Goal: Transaction & Acquisition: Book appointment/travel/reservation

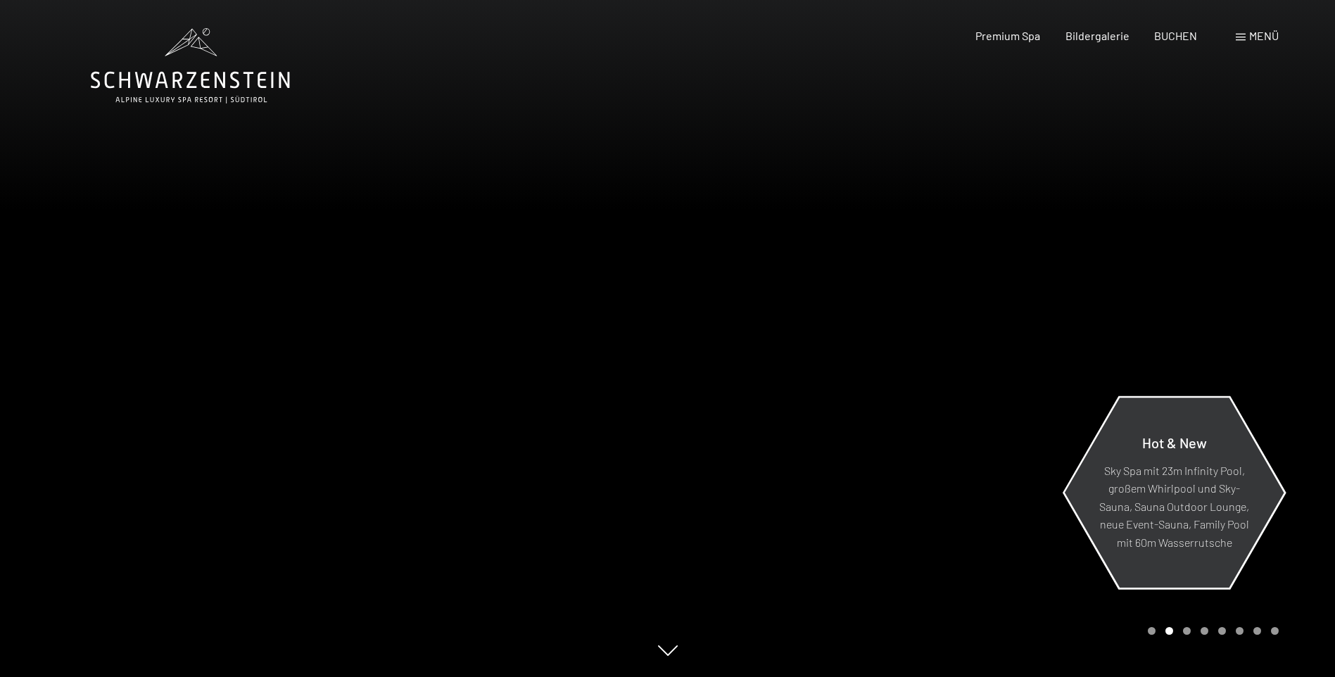
click at [1165, 498] on p "Sky Spa mit 23m Infinity Pool, großem Whirlpool und Sky-Sauna, Sauna Outdoor Lo…" at bounding box center [1174, 506] width 153 height 90
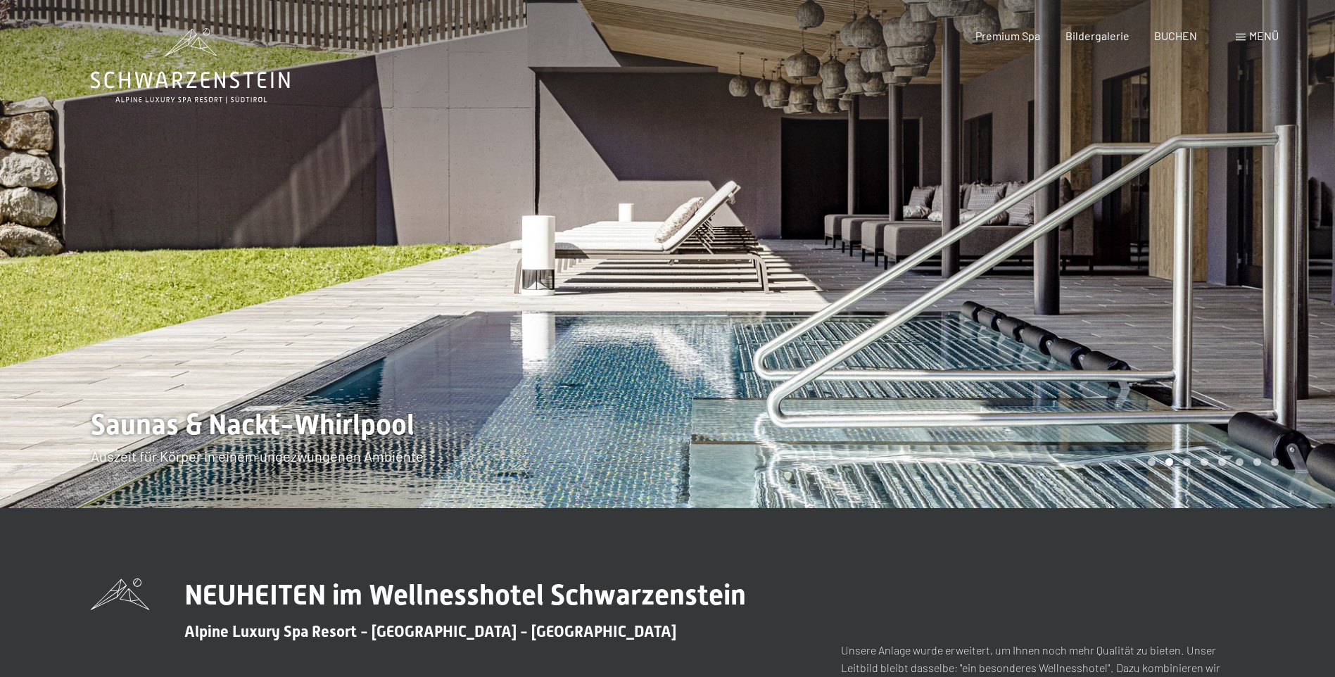
click at [1170, 466] on div at bounding box center [1002, 254] width 668 height 508
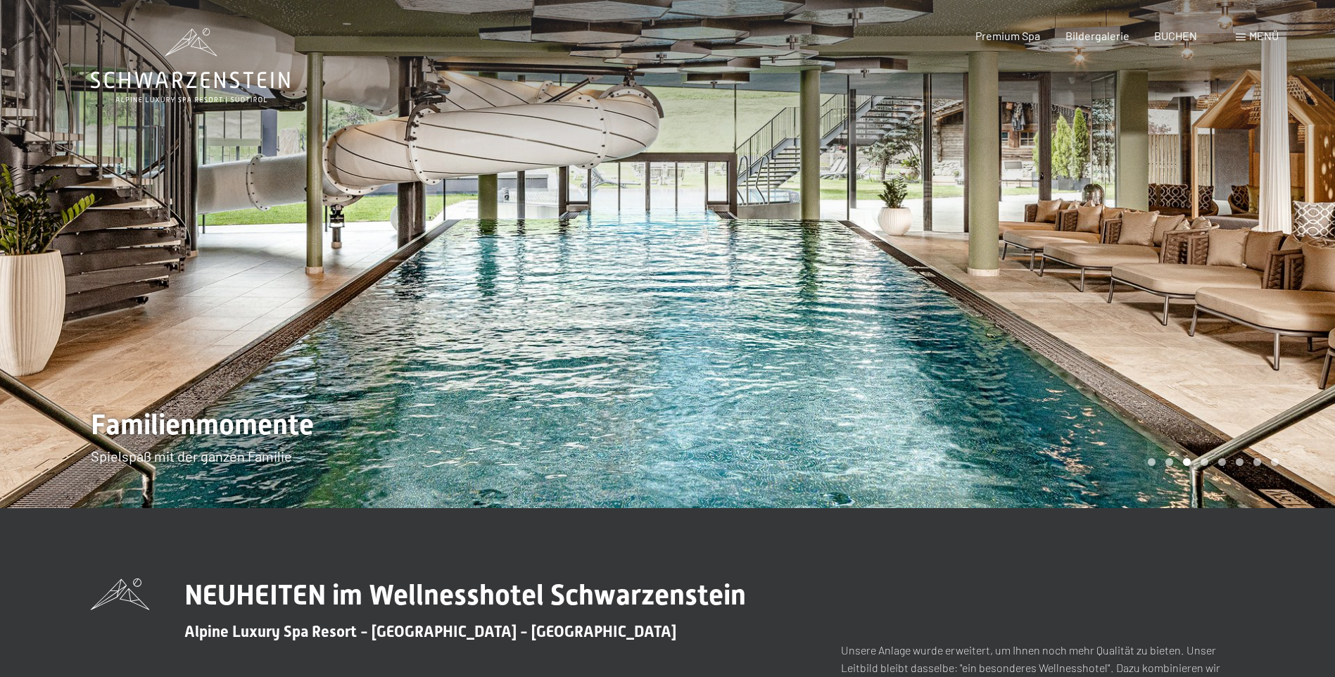
click at [1183, 465] on div "Carousel Pagination" at bounding box center [1211, 462] width 136 height 8
click at [1199, 464] on div "Carousel Pagination" at bounding box center [1211, 462] width 136 height 8
click at [1210, 461] on div "Carousel Pagination" at bounding box center [1211, 462] width 136 height 8
click at [1276, 462] on div "Carousel Page 8" at bounding box center [1275, 462] width 8 height 8
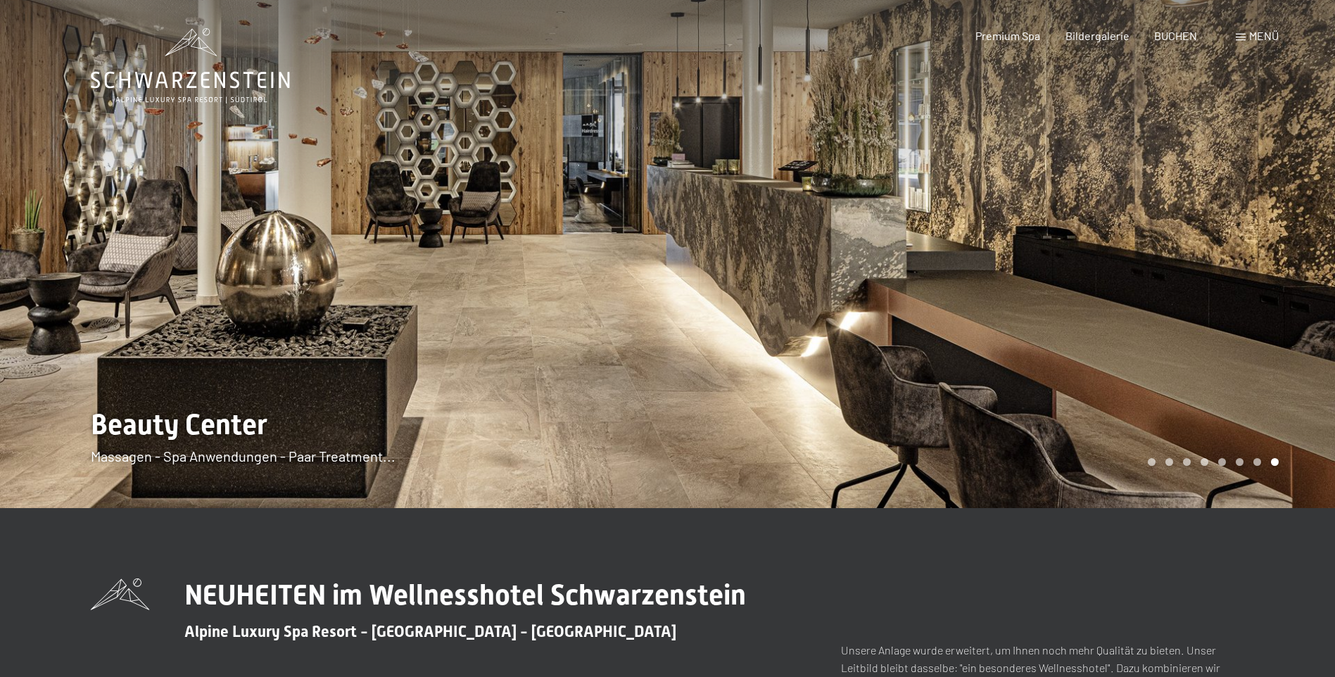
click at [1255, 464] on div "Carousel Page 7" at bounding box center [1257, 462] width 8 height 8
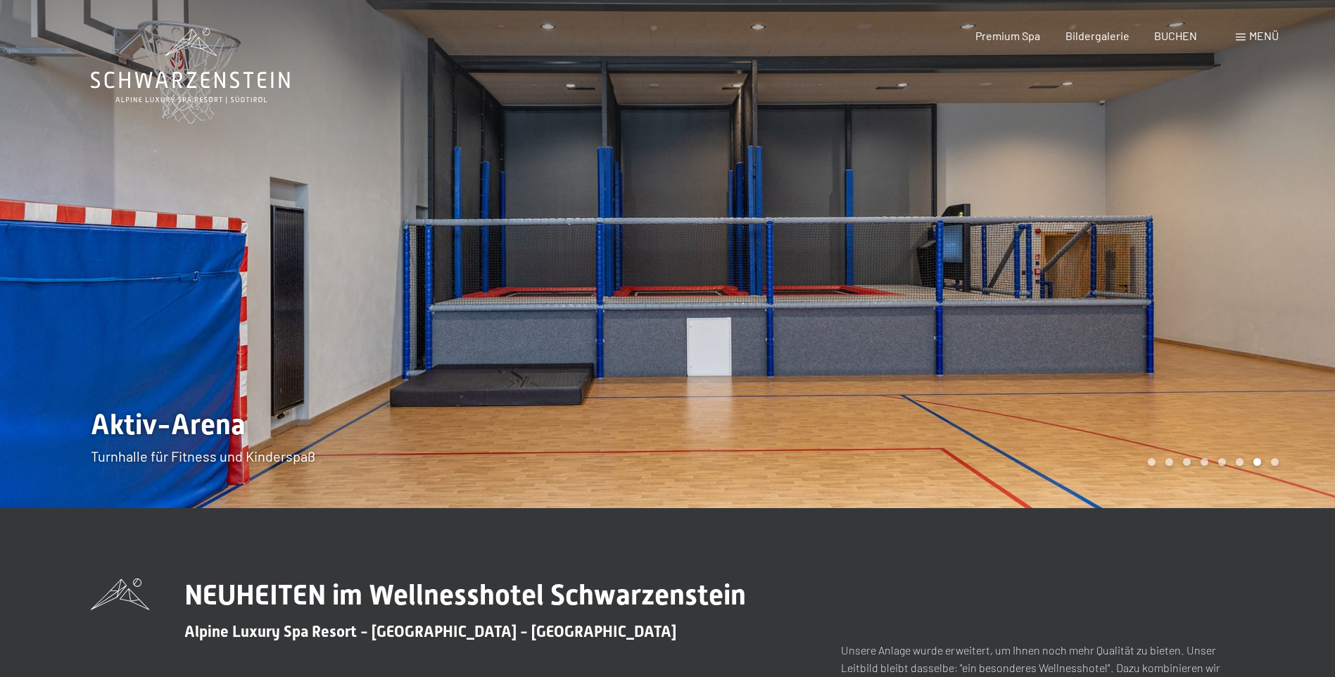
click at [1215, 464] on div "Carousel Pagination" at bounding box center [1211, 462] width 136 height 8
click at [1236, 464] on div "Carousel Page 6" at bounding box center [1240, 462] width 8 height 8
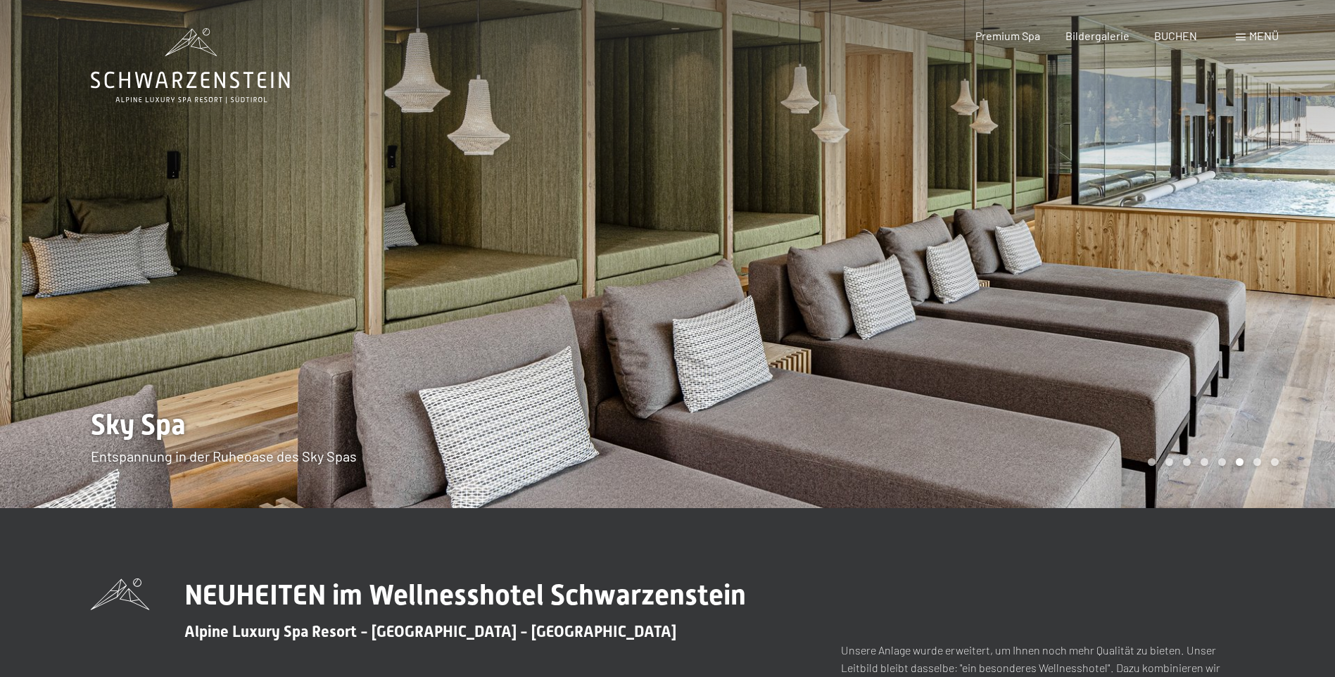
click at [1219, 463] on div "Carousel Page 5" at bounding box center [1222, 462] width 8 height 8
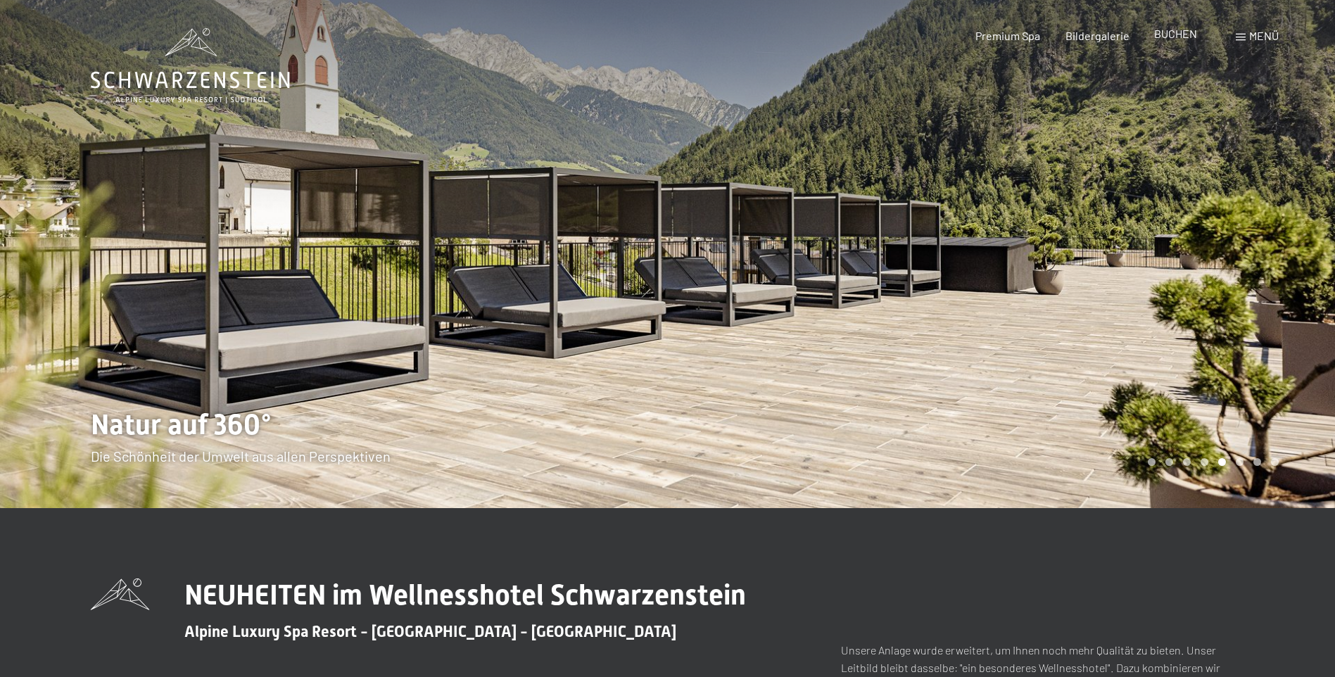
click at [1170, 31] on span "BUCHEN" at bounding box center [1175, 33] width 43 height 13
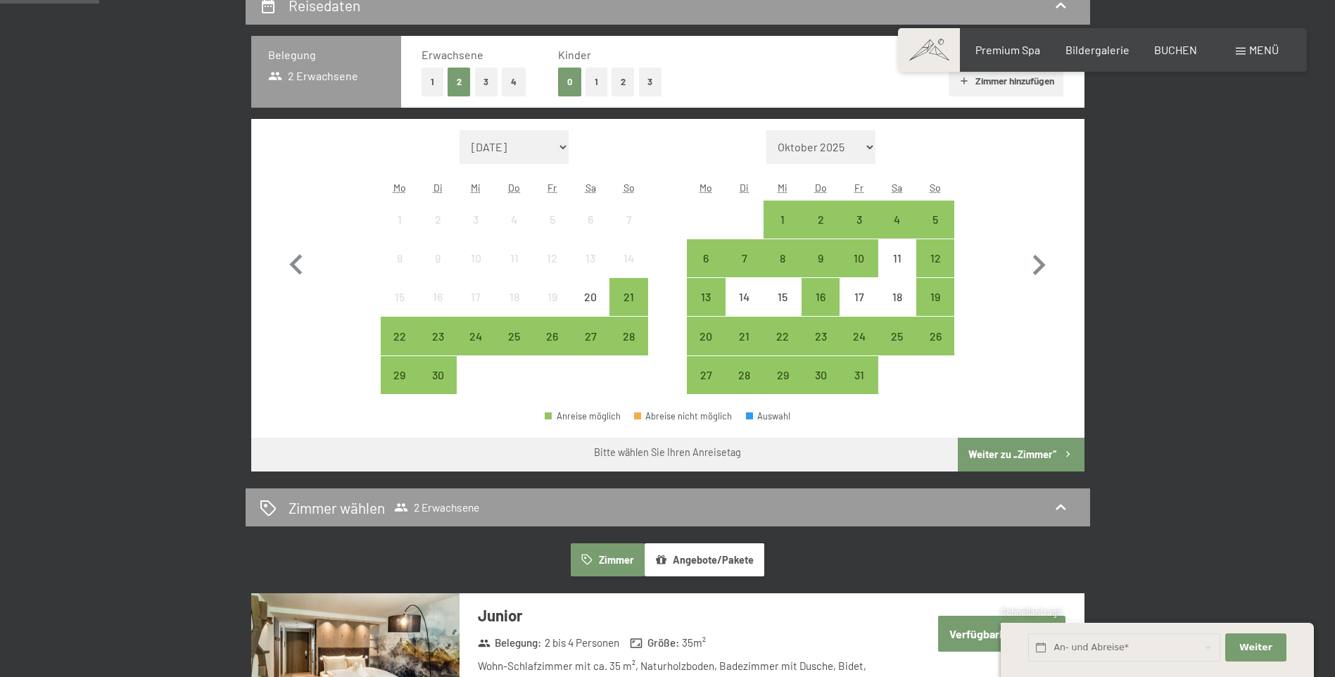
scroll to position [352, 0]
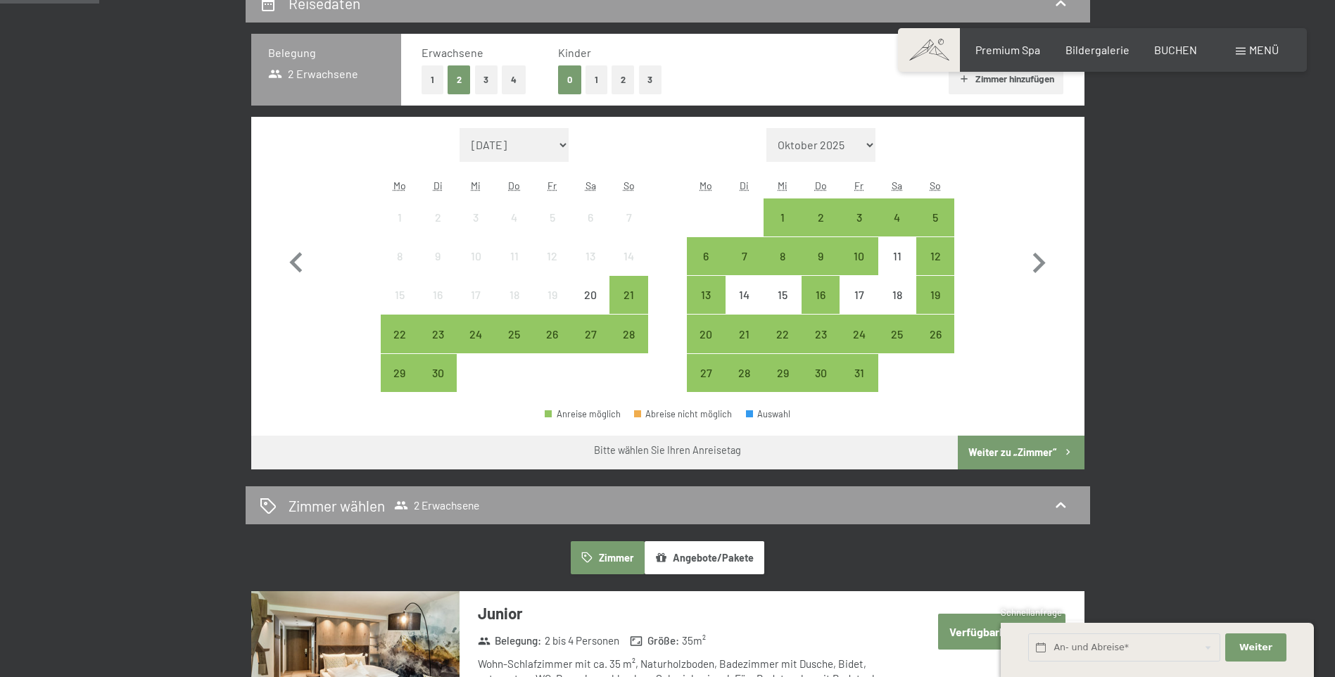
click at [432, 74] on button "1" at bounding box center [433, 79] width 22 height 29
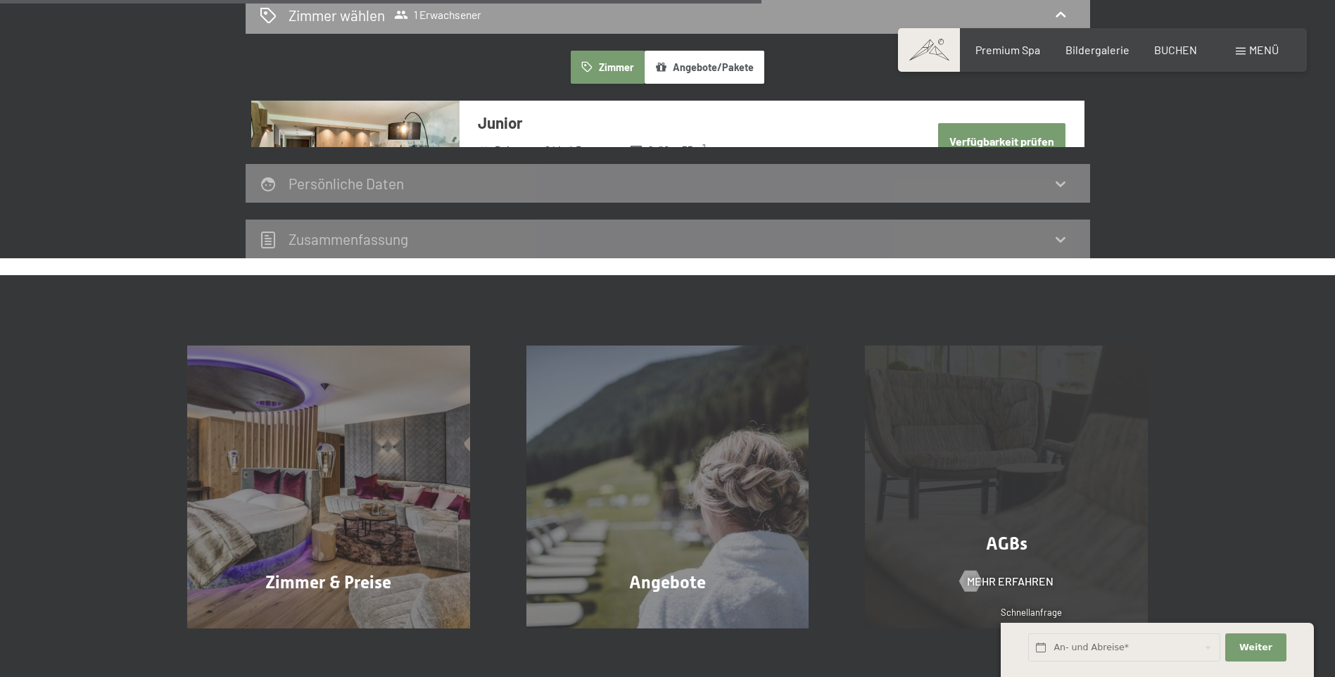
scroll to position [844, 0]
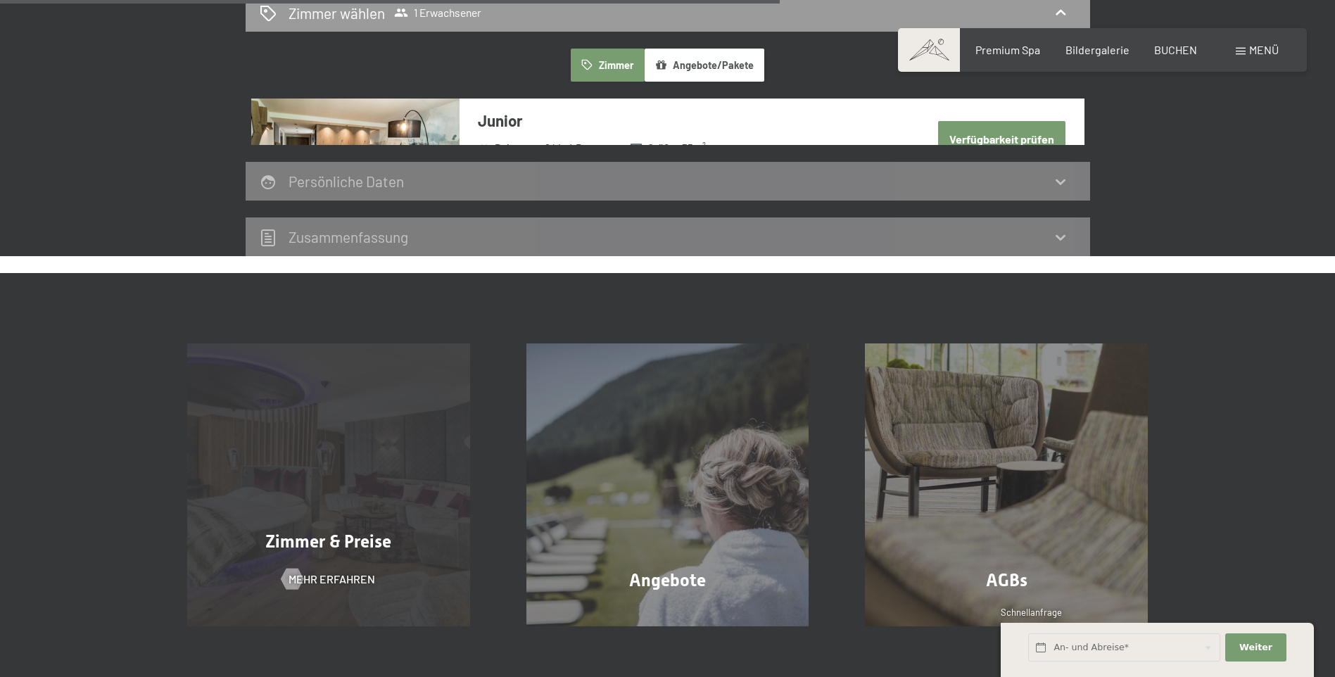
click at [393, 497] on div "Zimmer & Preise Mehr erfahren" at bounding box center [328, 484] width 339 height 283
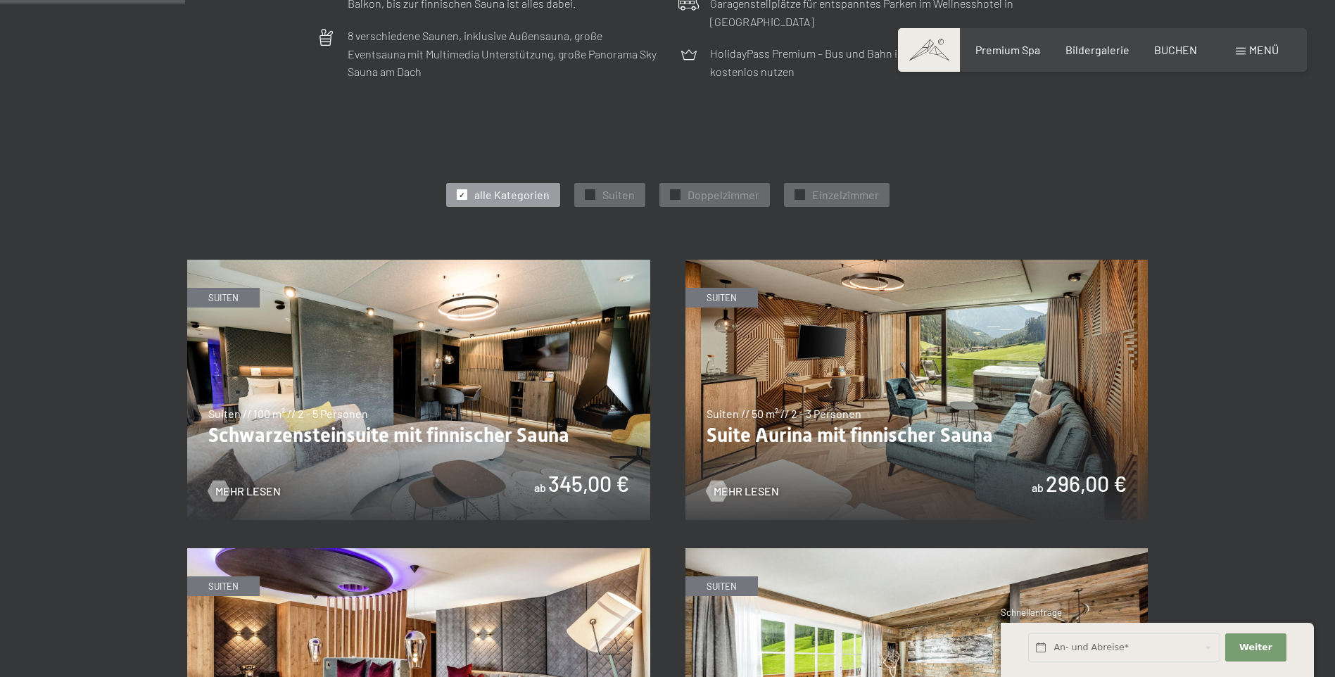
scroll to position [704, 0]
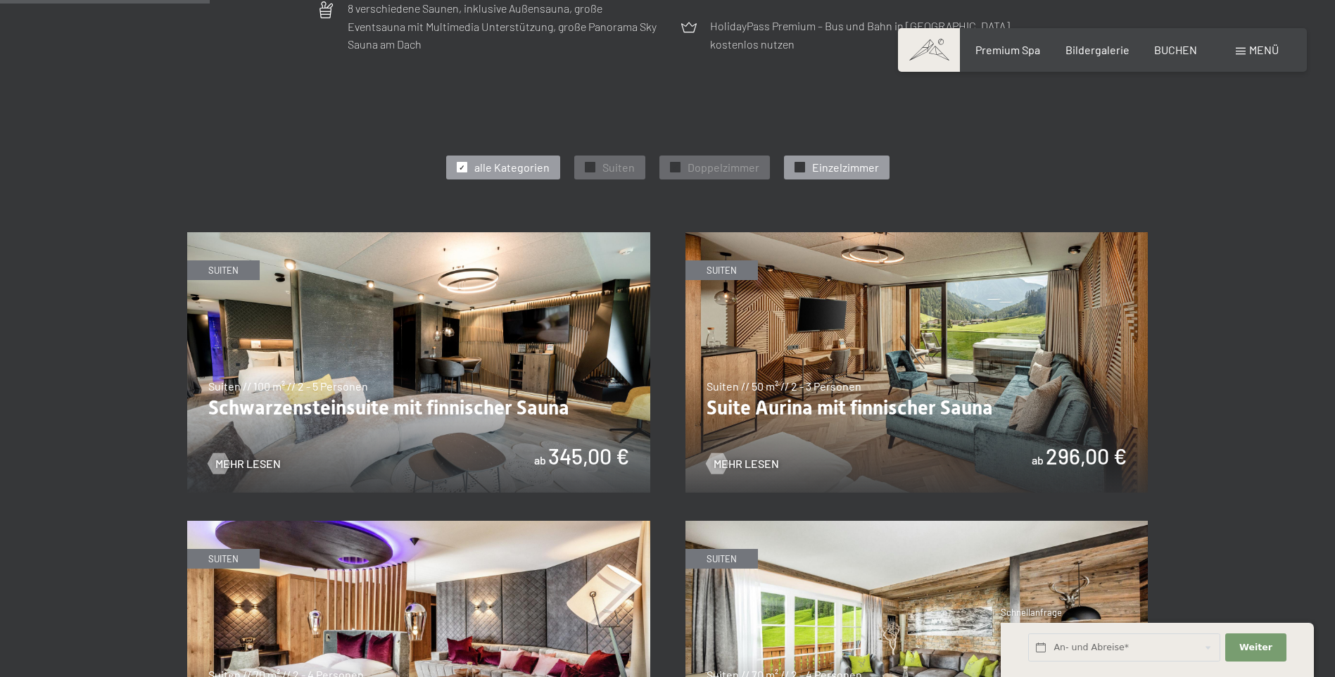
click at [834, 170] on span "Einzelzimmer" at bounding box center [845, 167] width 67 height 15
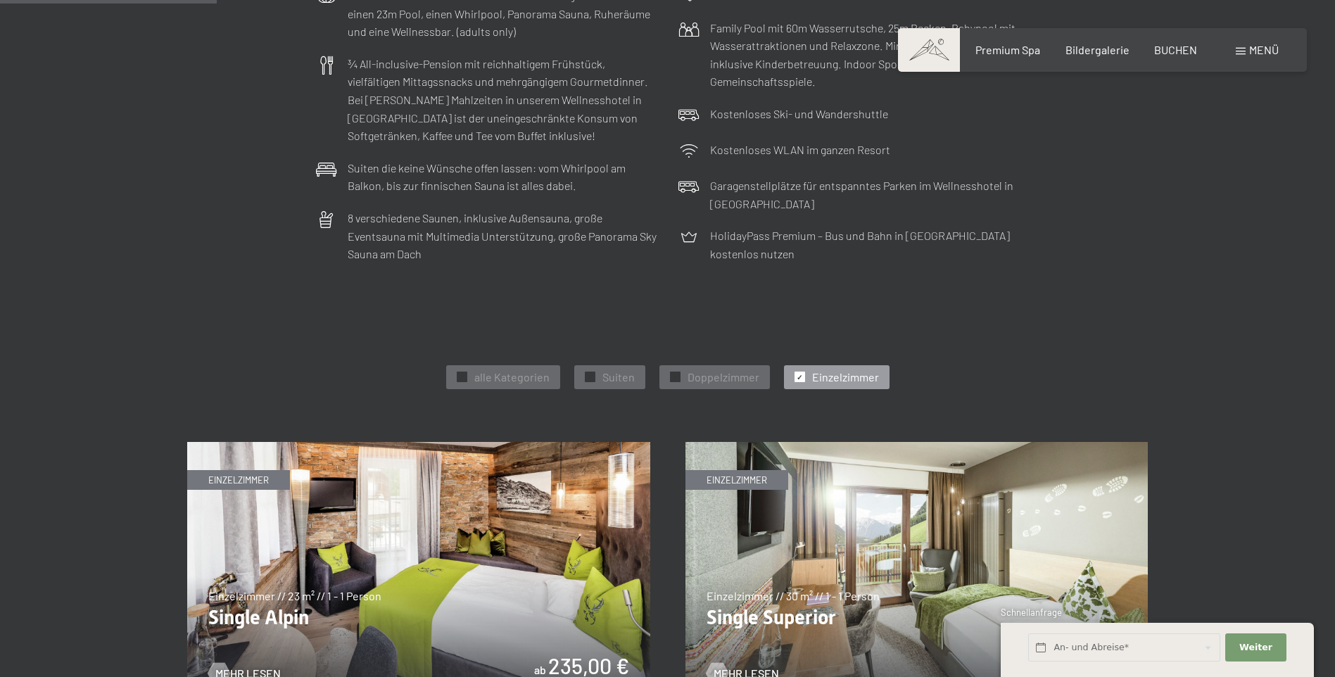
scroll to position [493, 0]
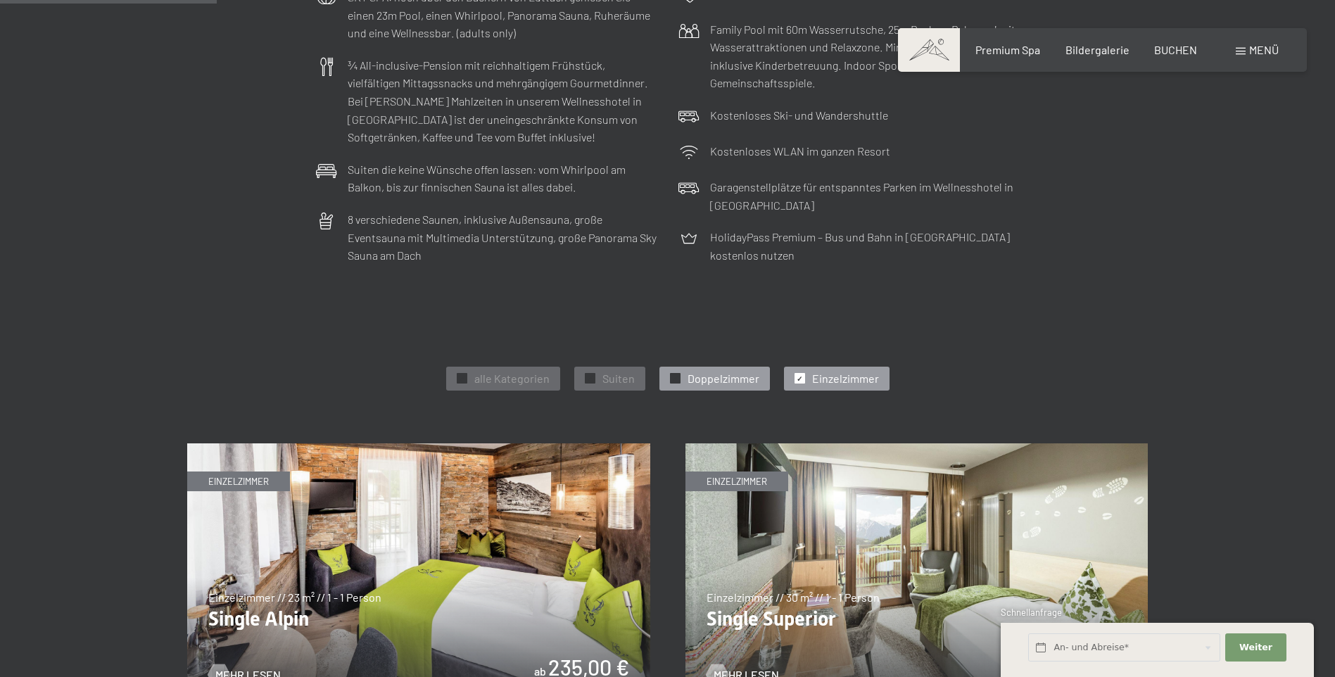
click at [715, 377] on span "Doppelzimmer" at bounding box center [724, 378] width 72 height 15
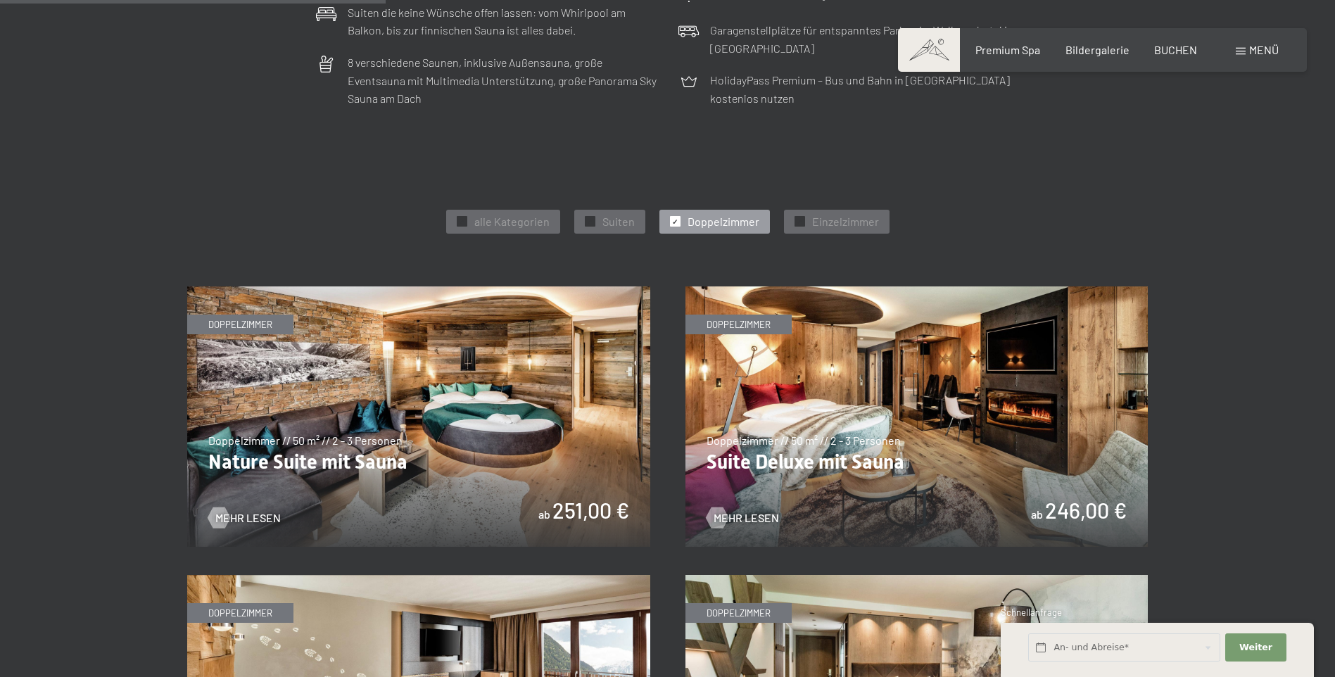
scroll to position [633, 0]
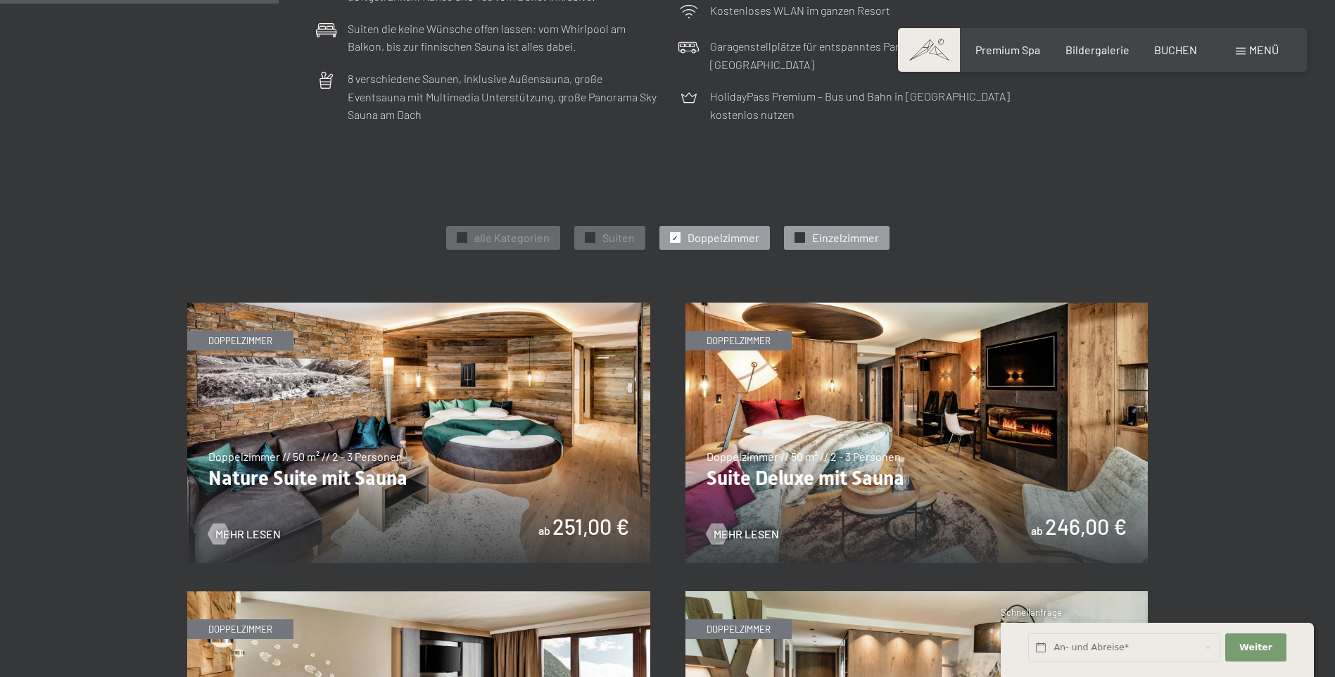
click at [822, 229] on div "✓ Einzelzimmer" at bounding box center [837, 238] width 106 height 24
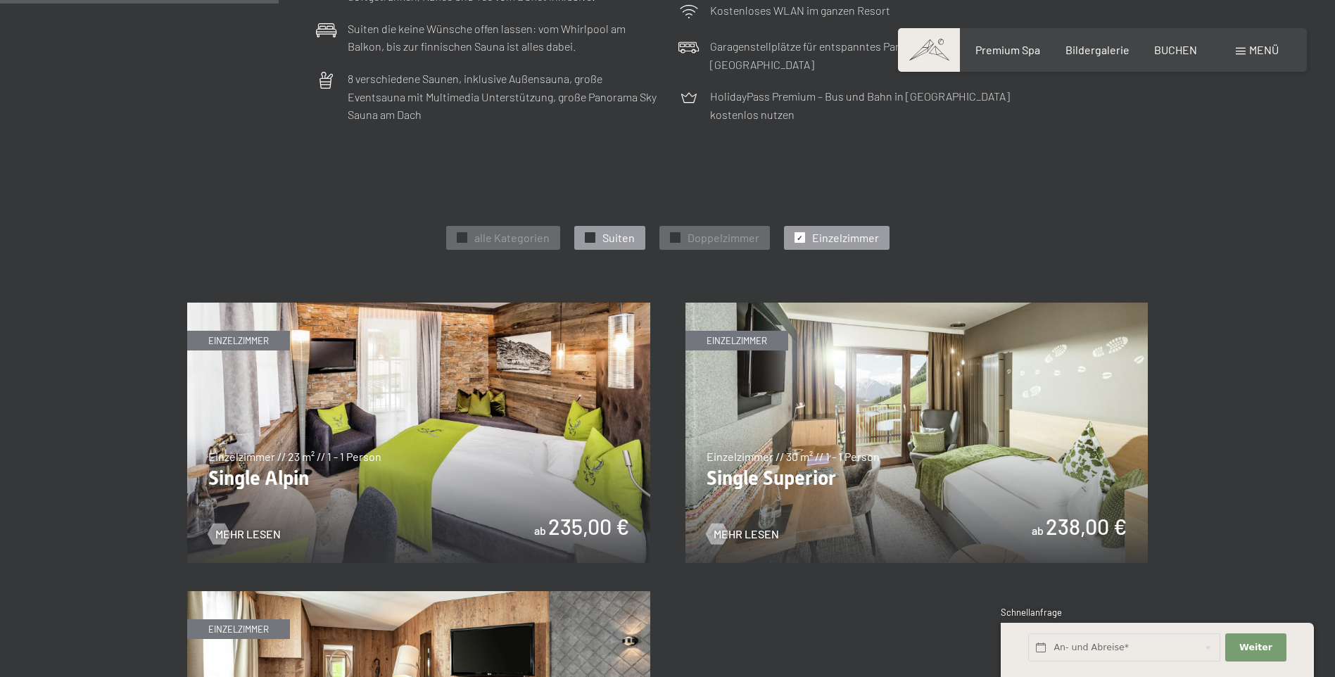
click at [602, 228] on div "✓ Suiten" at bounding box center [609, 238] width 71 height 24
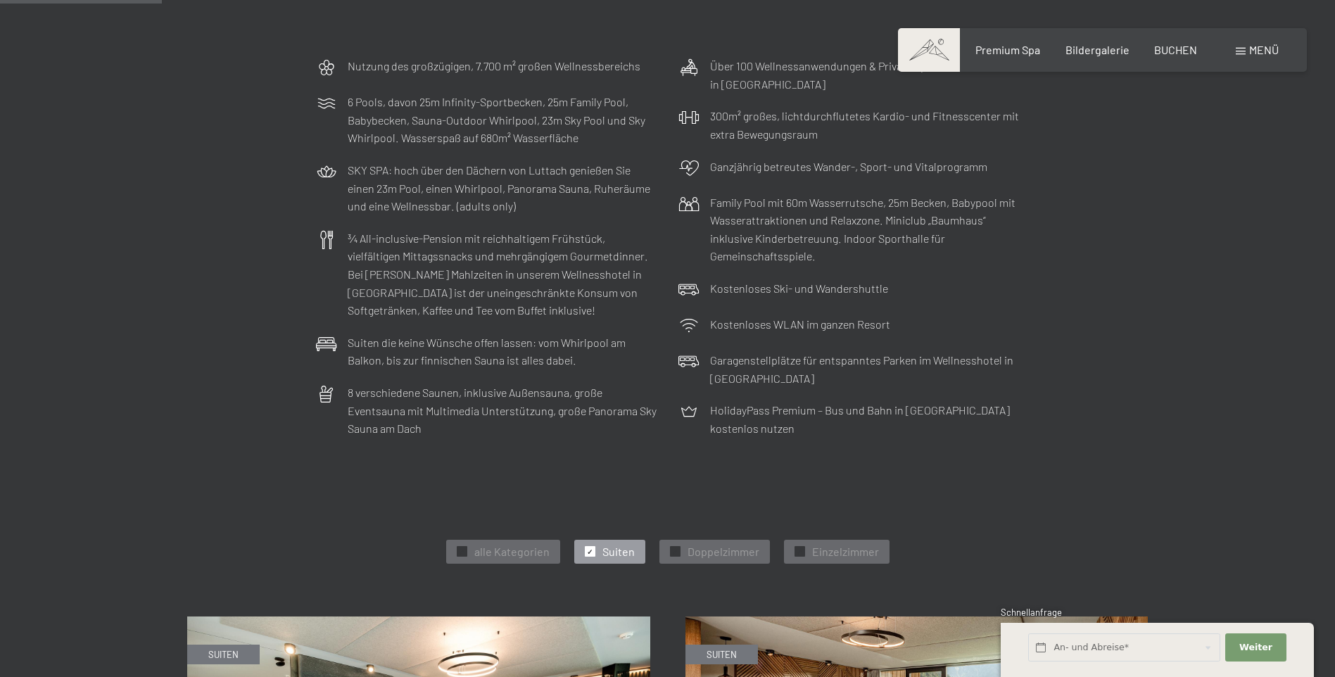
scroll to position [422, 0]
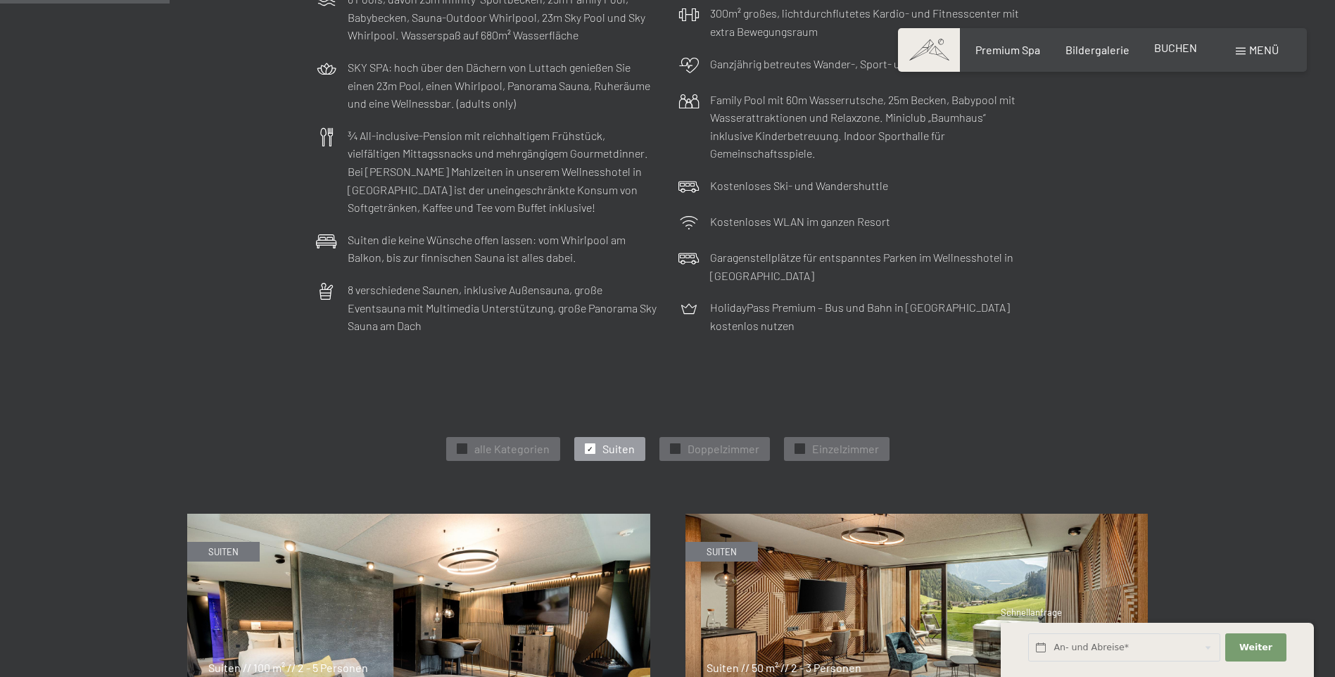
click at [1173, 51] on span "BUCHEN" at bounding box center [1175, 47] width 43 height 13
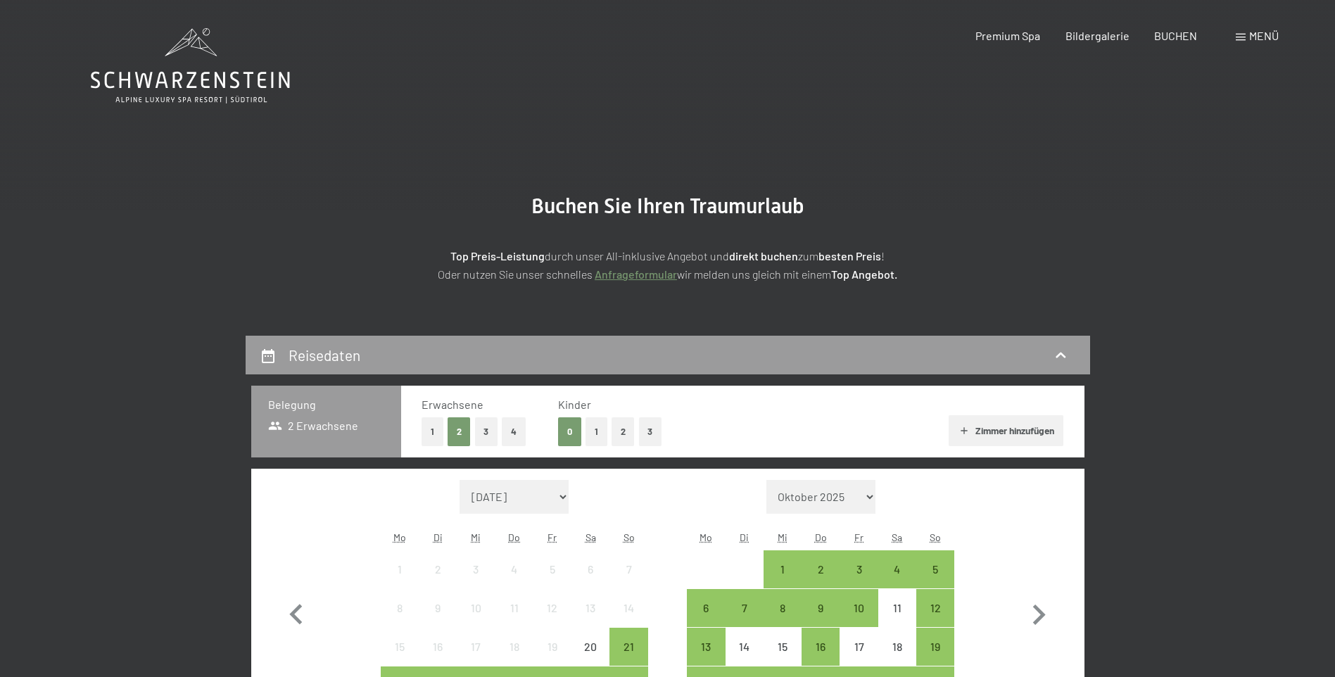
click at [624, 437] on button "2" at bounding box center [623, 431] width 23 height 29
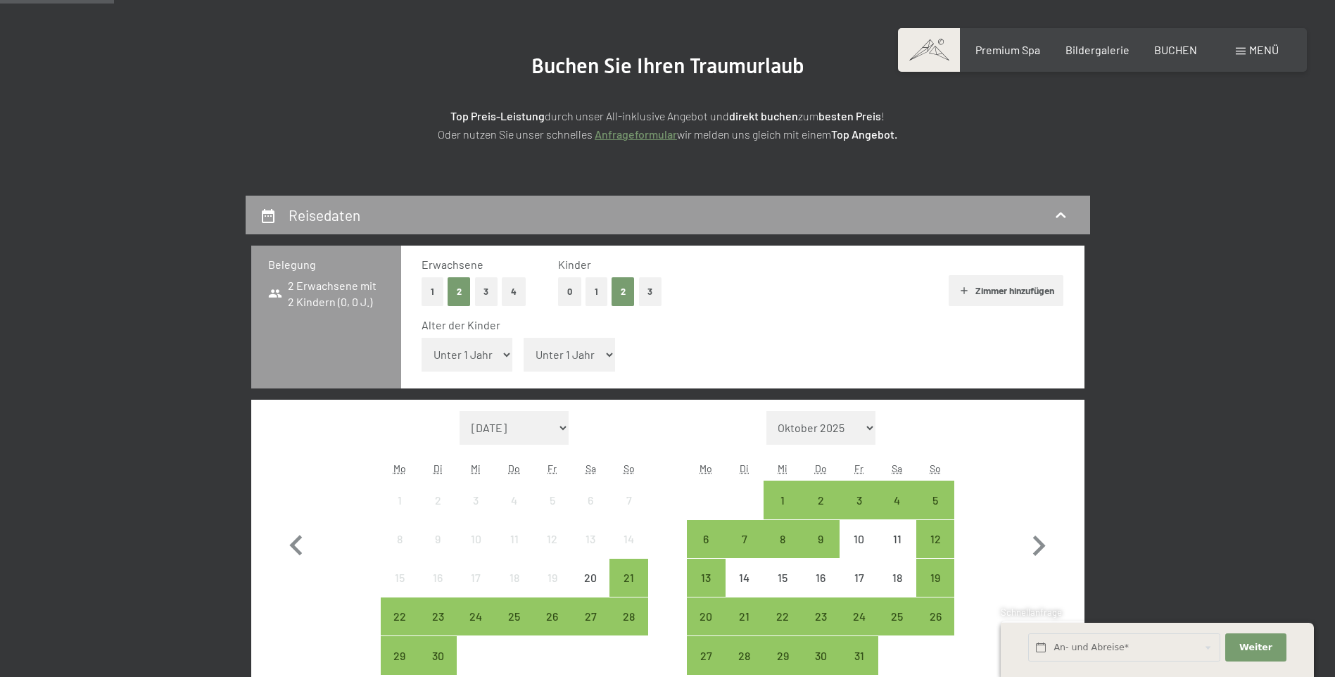
scroll to position [141, 0]
click at [488, 337] on select "Unter 1 Jahr 1 Jahr 2 Jahre 3 Jahre 4 Jahre 5 Jahre 6 Jahre 7 Jahre 8 Jahre 9 J…" at bounding box center [467, 354] width 91 height 34
select select "4"
click at [422, 337] on select "Unter 1 Jahr 1 Jahr 2 Jahre 3 Jahre 4 Jahre 5 Jahre 6 Jahre 7 Jahre 8 Jahre 9 J…" at bounding box center [467, 354] width 91 height 34
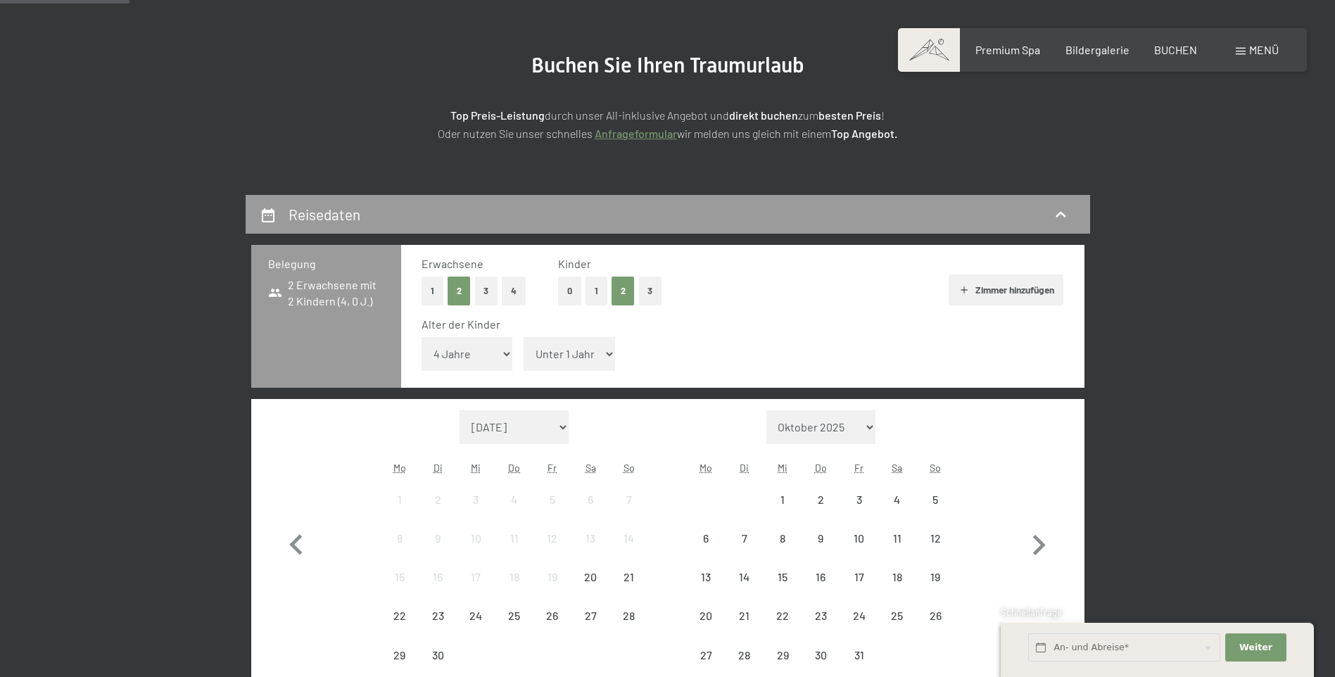
click at [564, 355] on select "Unter 1 Jahr 1 Jahr 2 Jahre 3 Jahre 4 Jahre 5 Jahre 6 Jahre 7 Jahre 8 Jahre 9 J…" at bounding box center [569, 354] width 91 height 34
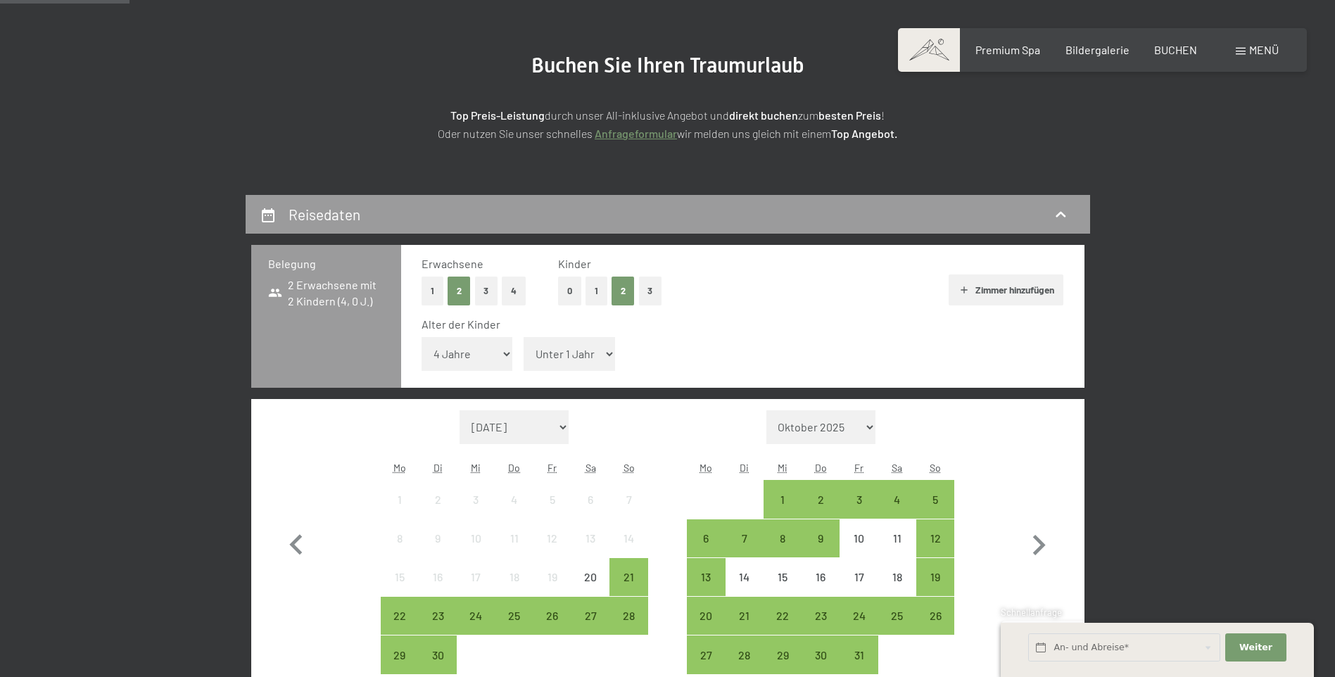
select select "9"
click at [524, 337] on select "Unter 1 Jahr 1 Jahr 2 Jahre 3 Jahre 4 Jahre 5 Jahre 6 Jahre 7 Jahre 8 Jahre 9 J…" at bounding box center [569, 354] width 91 height 34
click at [1021, 287] on button "Zimmer hinzufügen" at bounding box center [1006, 289] width 115 height 31
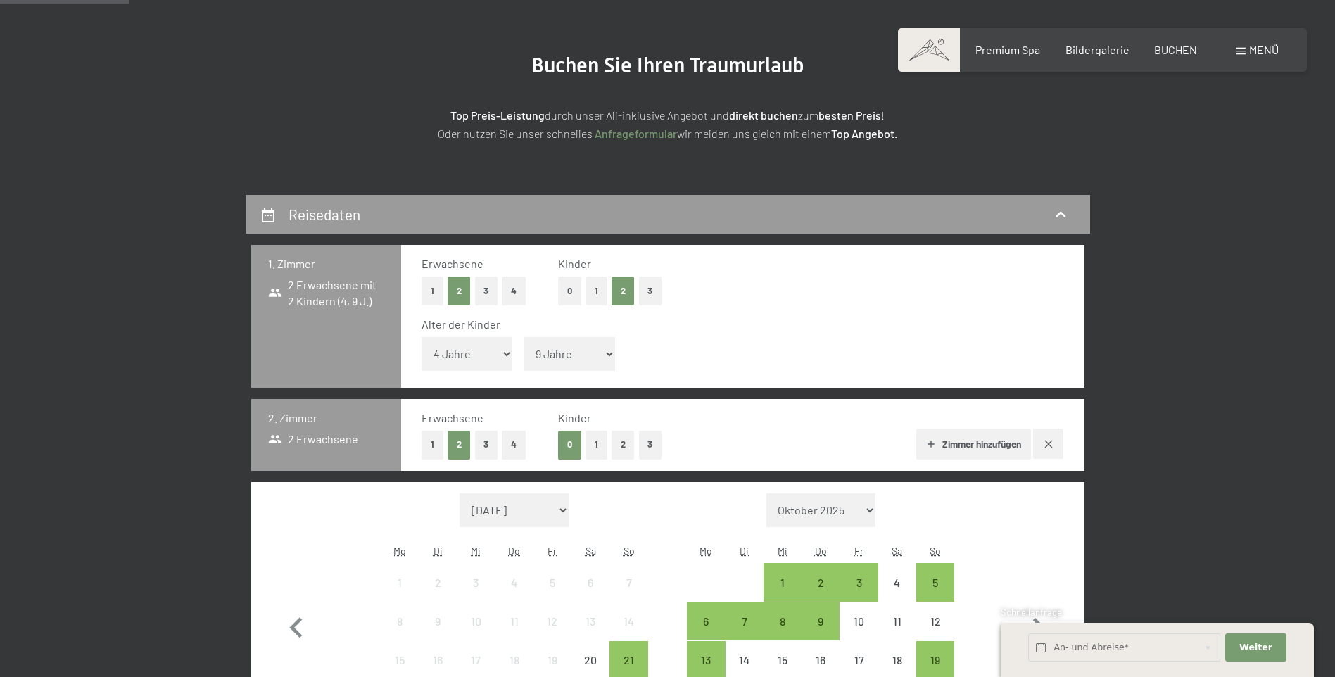
click at [1061, 448] on button "button" at bounding box center [1048, 444] width 30 height 30
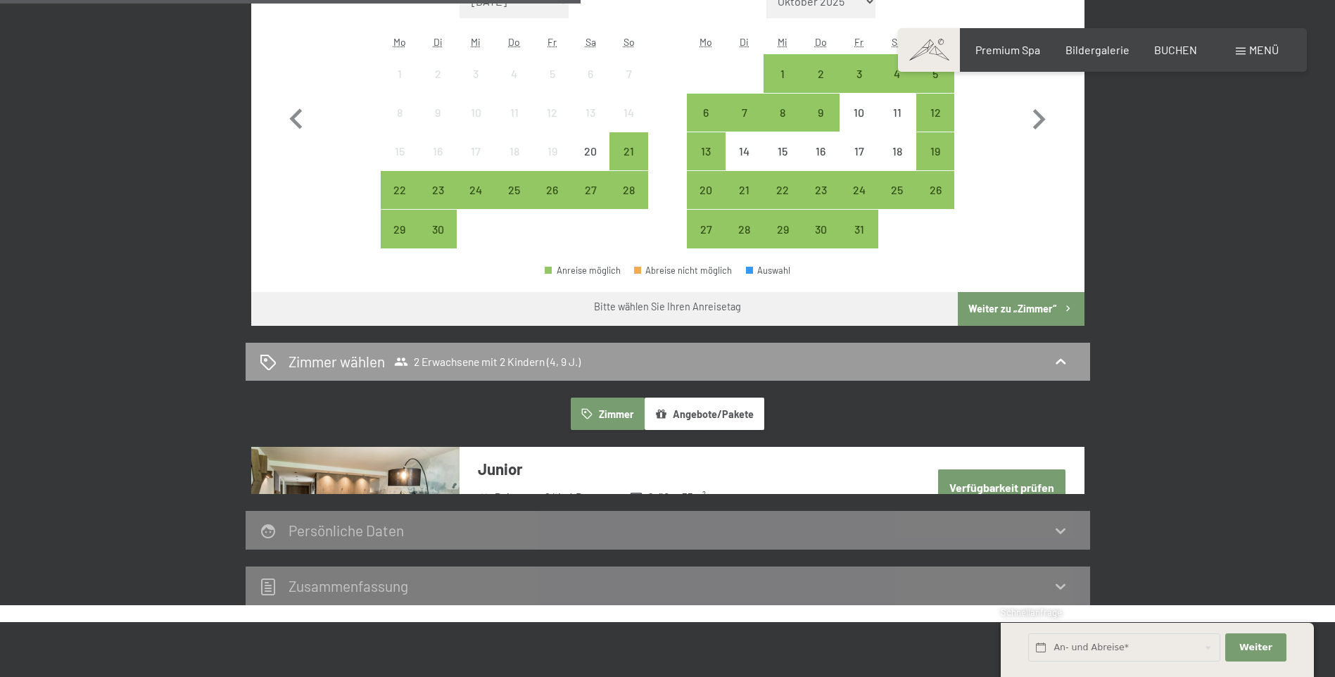
scroll to position [563, 0]
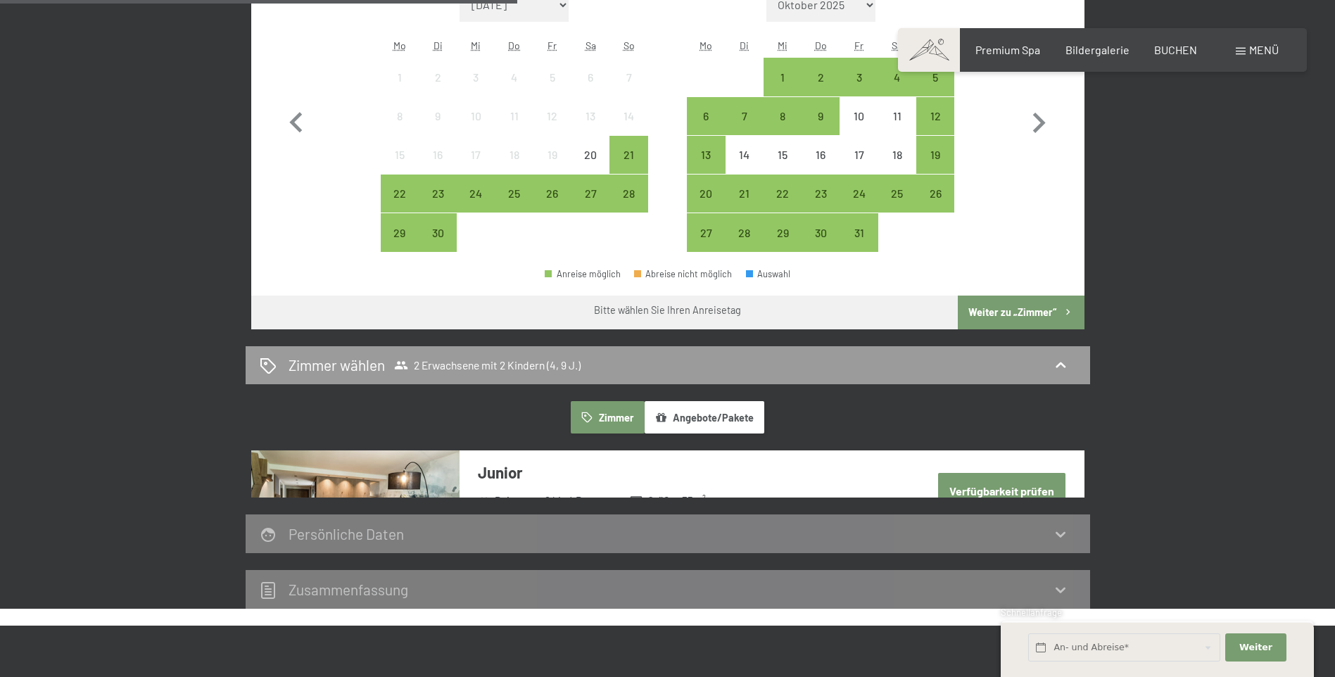
click at [1020, 304] on button "Weiter zu „Zimmer“" at bounding box center [1021, 313] width 126 height 34
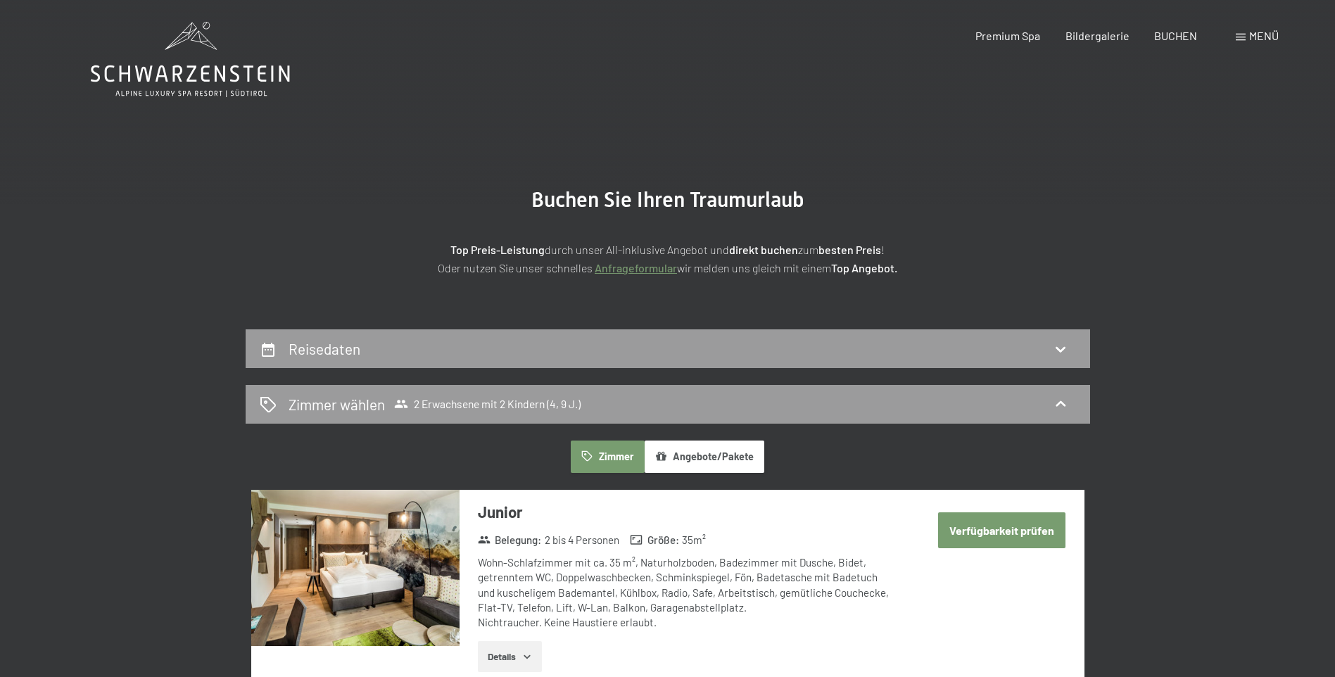
scroll to position [0, 0]
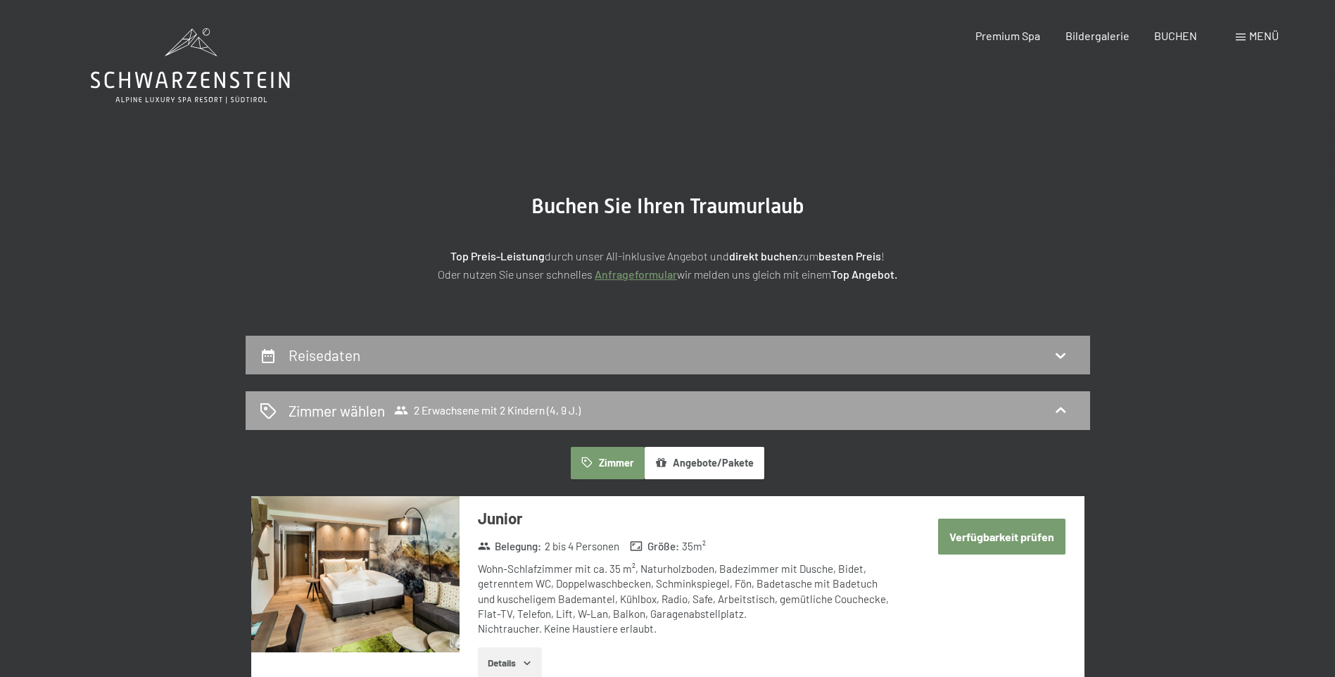
click at [1046, 400] on div "[PERSON_NAME] [PERSON_NAME] 2 Erwachsene mit 2 Kindern (4, 9 J.)" at bounding box center [668, 410] width 816 height 20
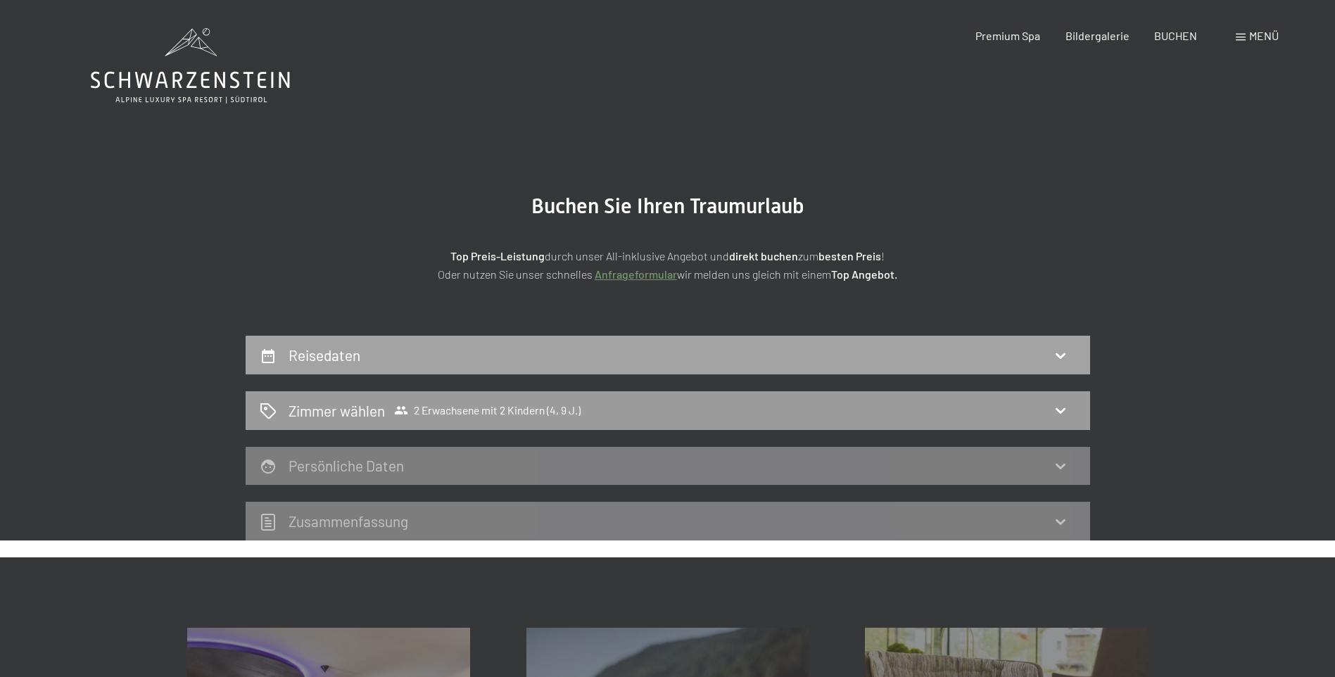
click at [1055, 365] on div "Reisedaten" at bounding box center [668, 355] width 816 height 20
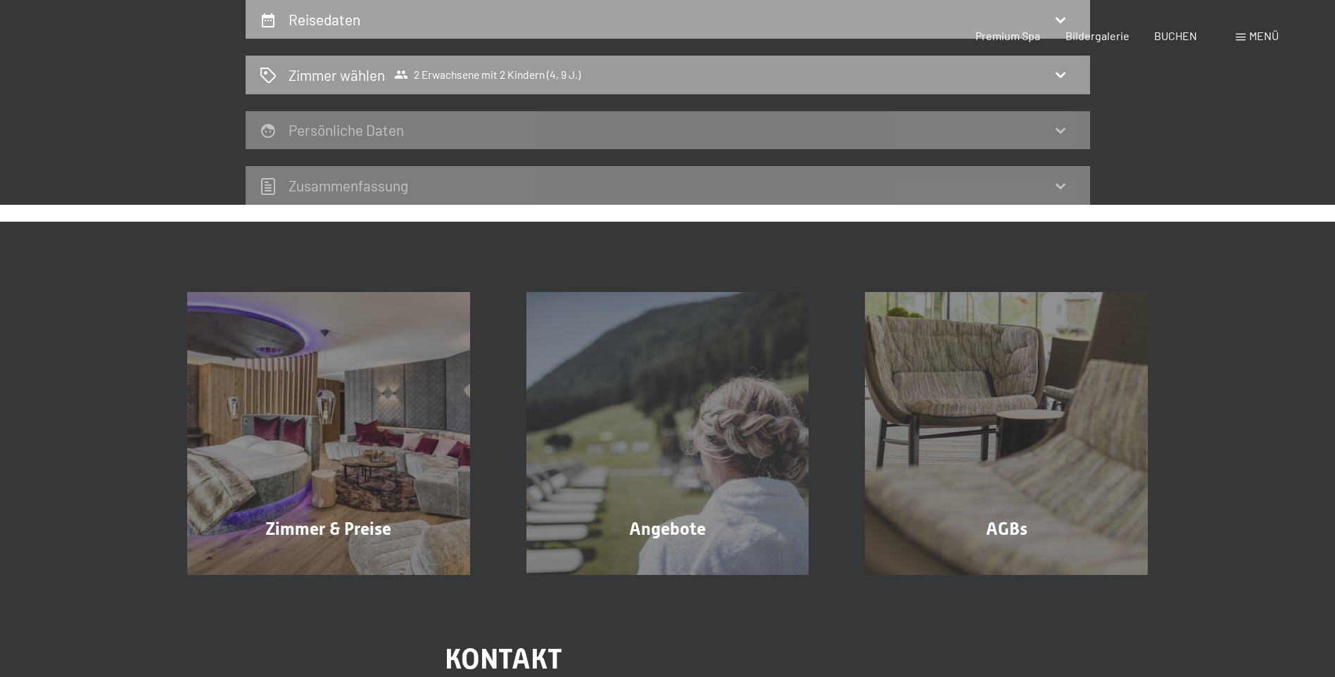
select select "4"
select select "9"
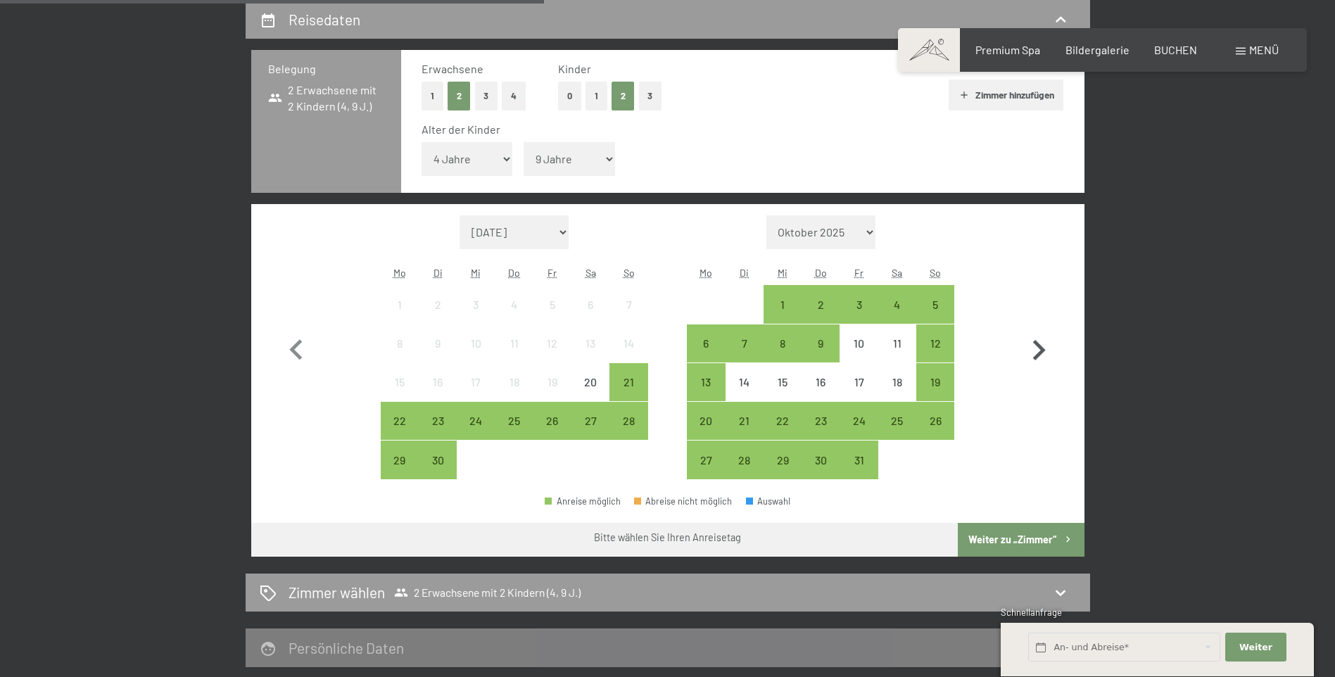
click at [1036, 353] on icon "button" at bounding box center [1038, 350] width 41 height 41
select select "[DATE]"
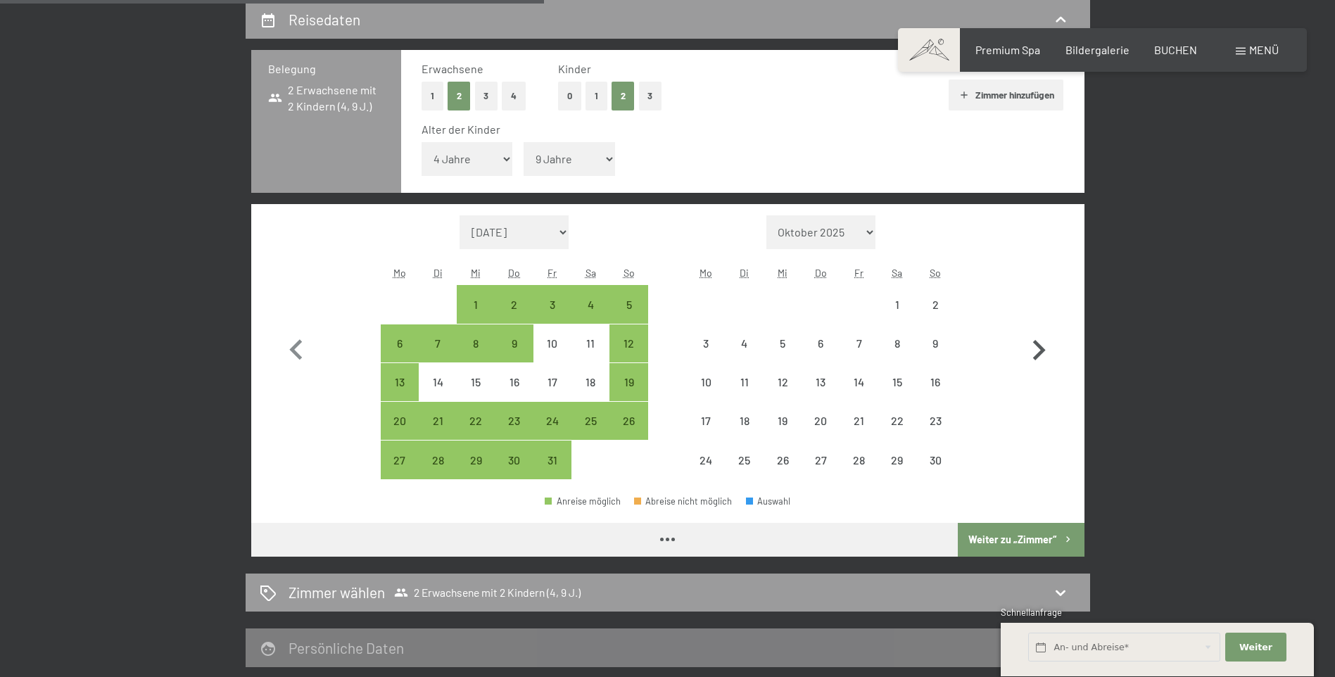
click at [1036, 353] on icon "button" at bounding box center [1038, 350] width 41 height 41
select select "[DATE]"
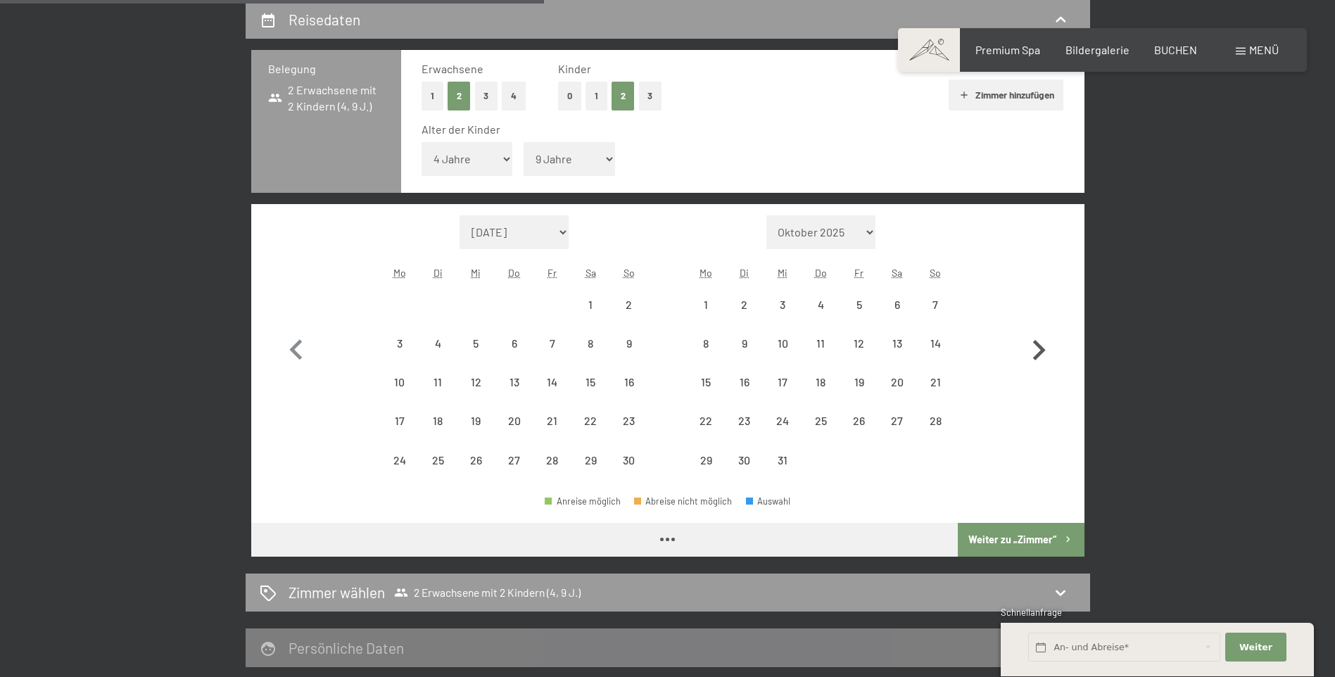
select select "[DATE]"
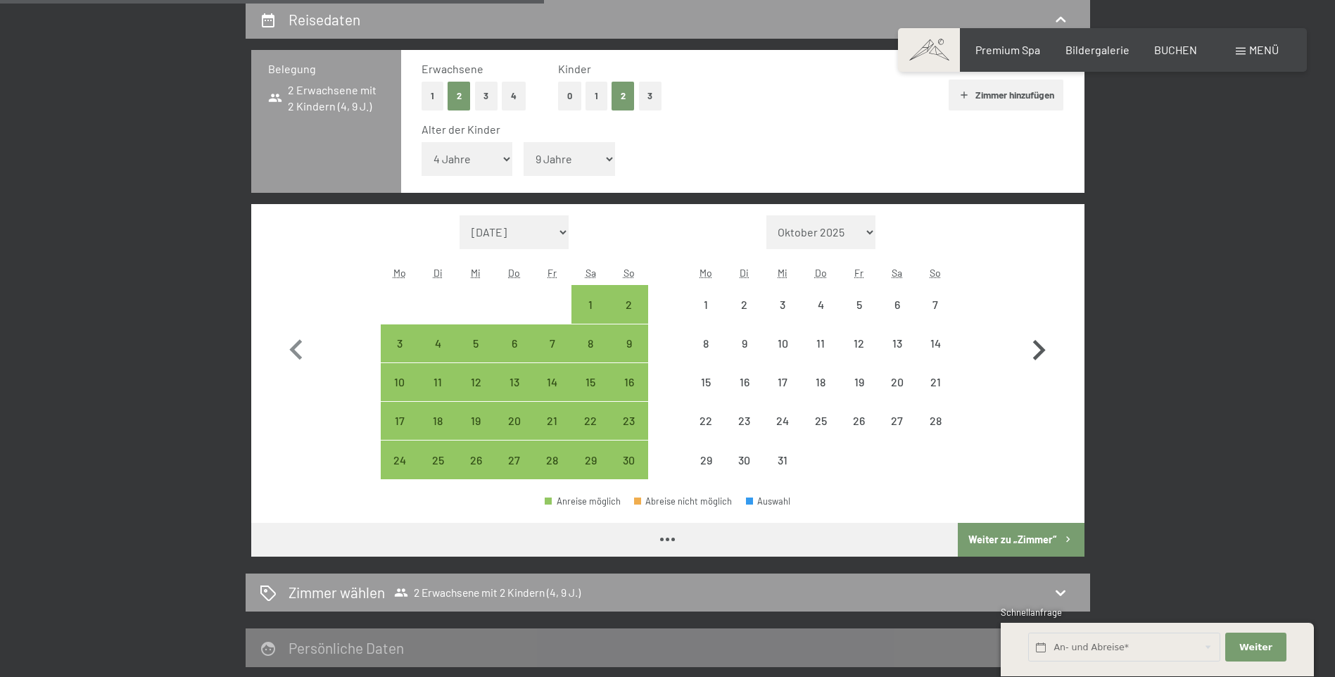
click at [1036, 353] on icon "button" at bounding box center [1038, 350] width 41 height 41
select select "[DATE]"
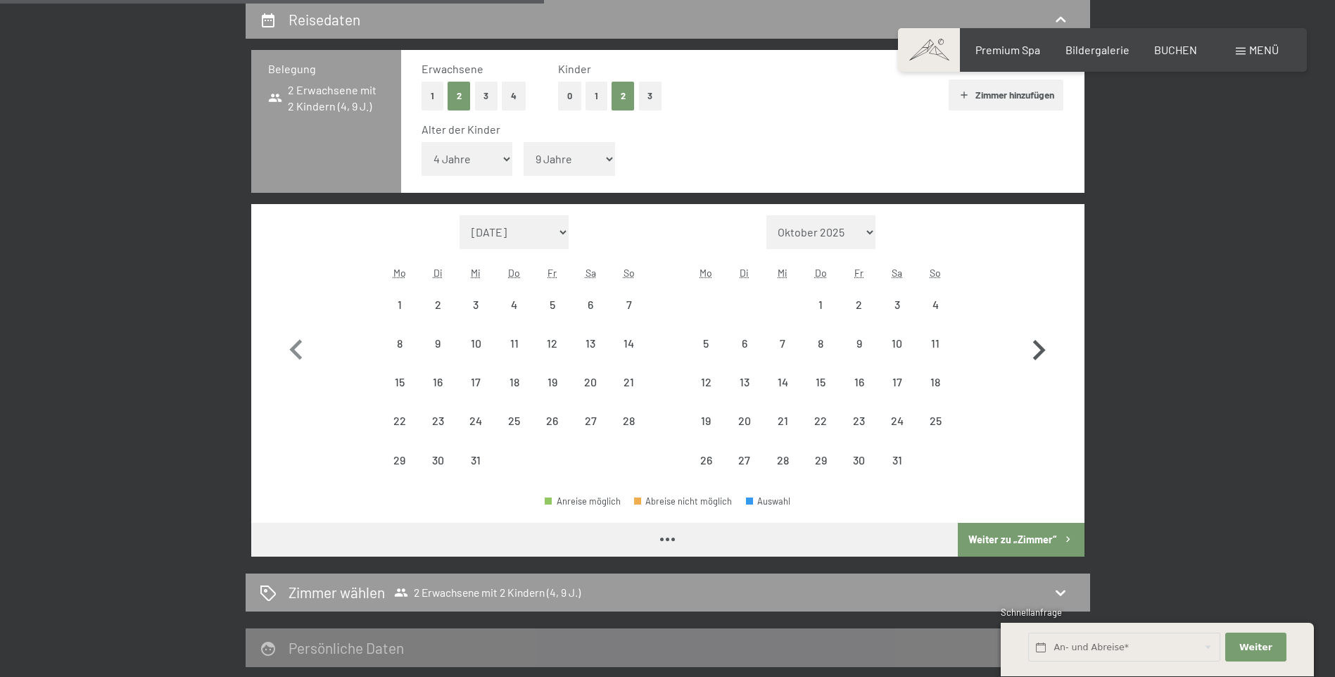
select select "[DATE]"
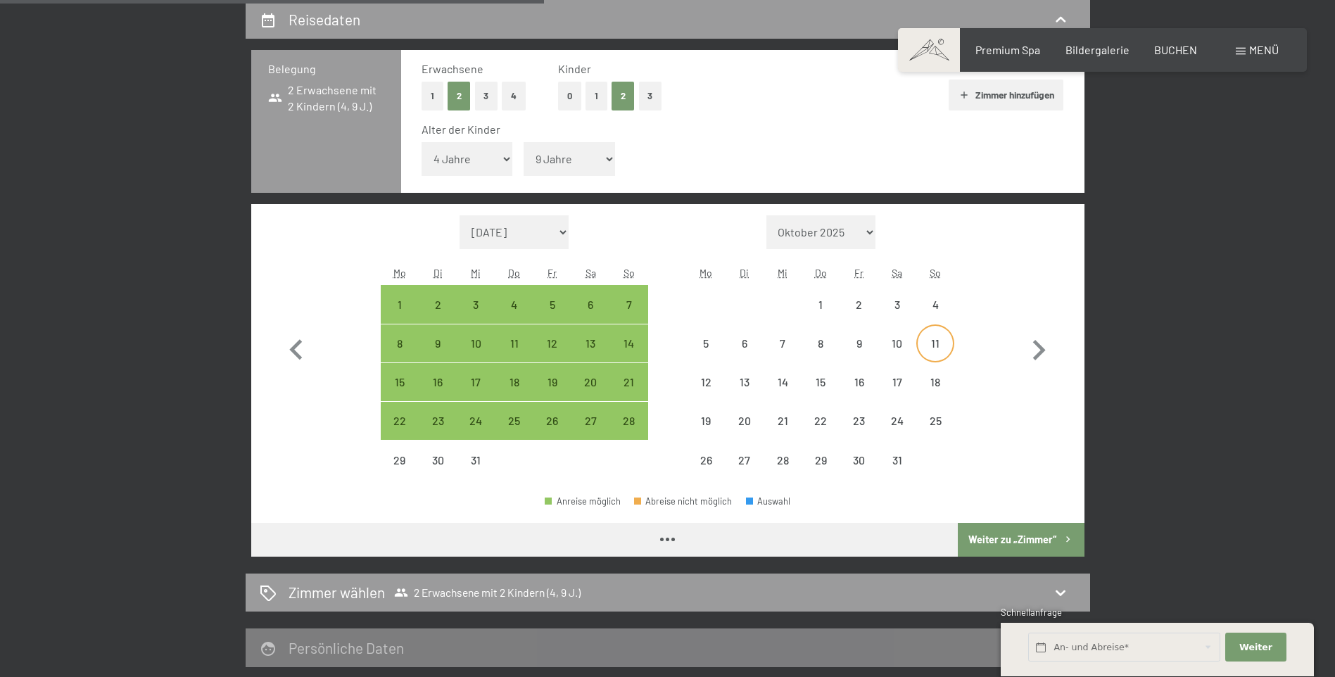
select select "[DATE]"
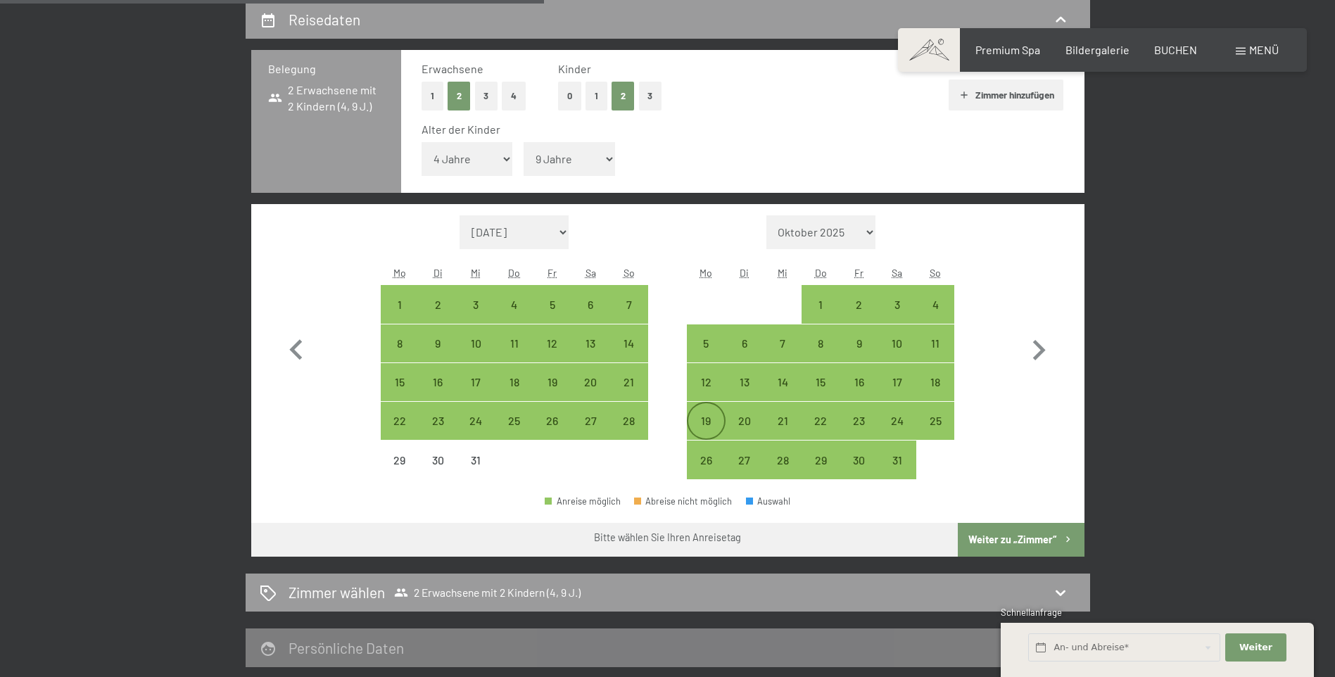
click at [709, 422] on div "19" at bounding box center [705, 432] width 35 height 35
select select "[DATE]"
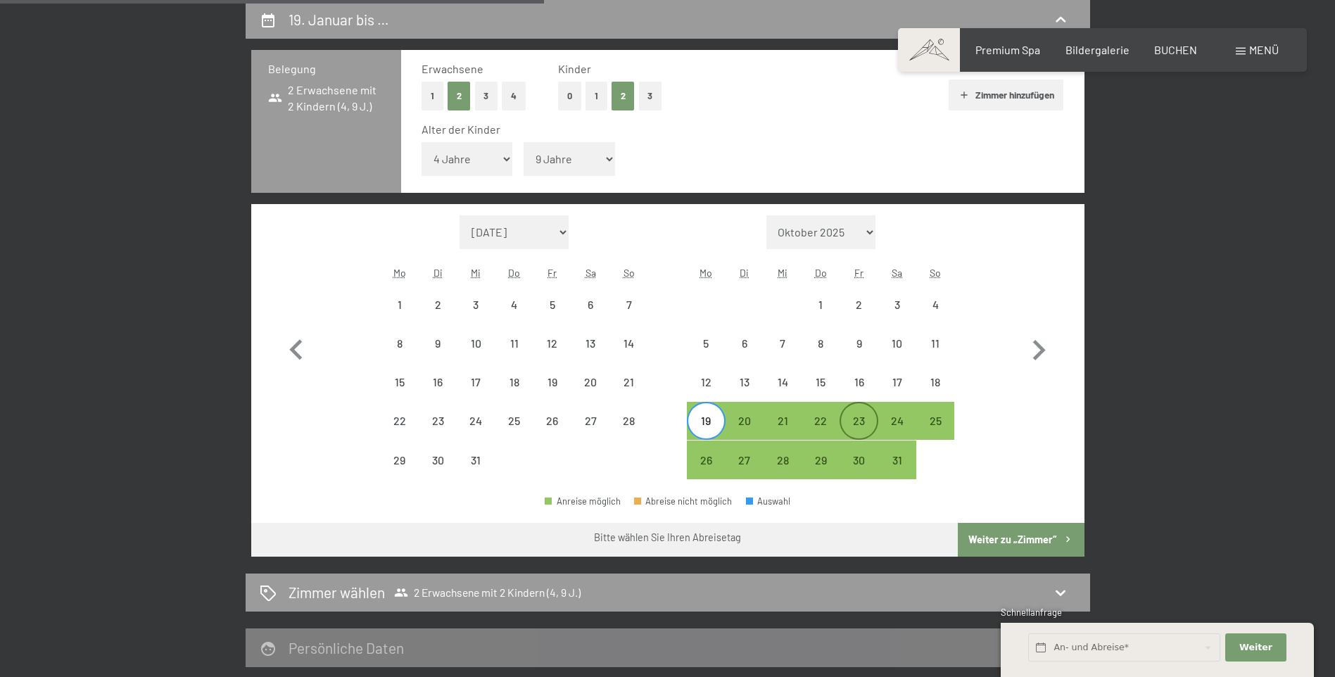
click at [862, 419] on div "23" at bounding box center [858, 432] width 35 height 35
select select "[DATE]"
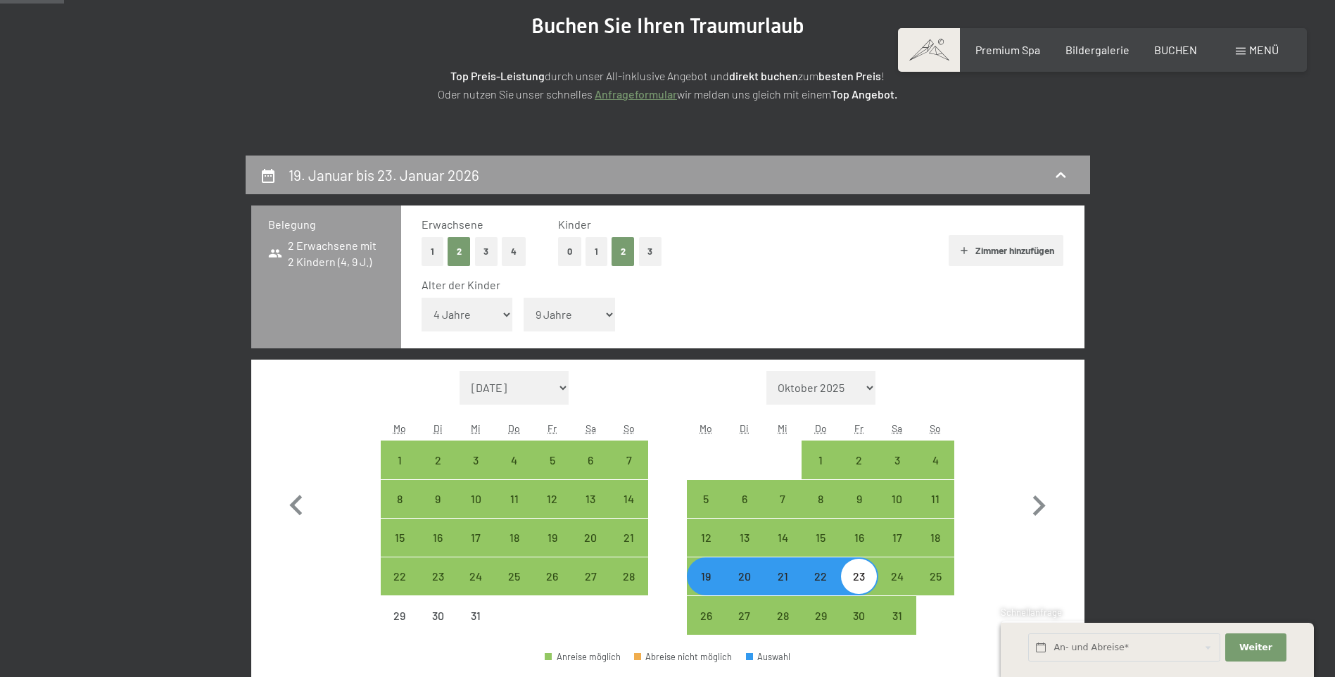
scroll to position [0, 0]
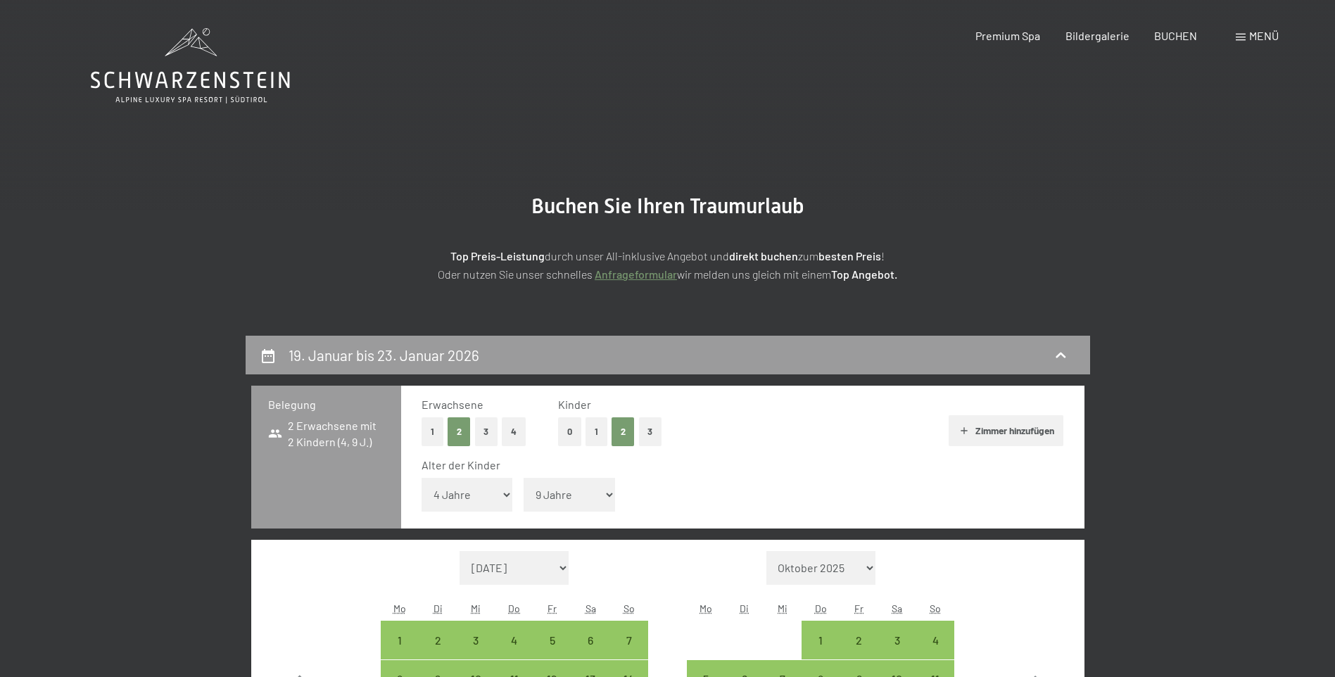
click at [582, 434] on div "0 1 2 3" at bounding box center [609, 431] width 103 height 29
click at [569, 434] on button "0" at bounding box center [569, 431] width 23 height 29
select select "[DATE]"
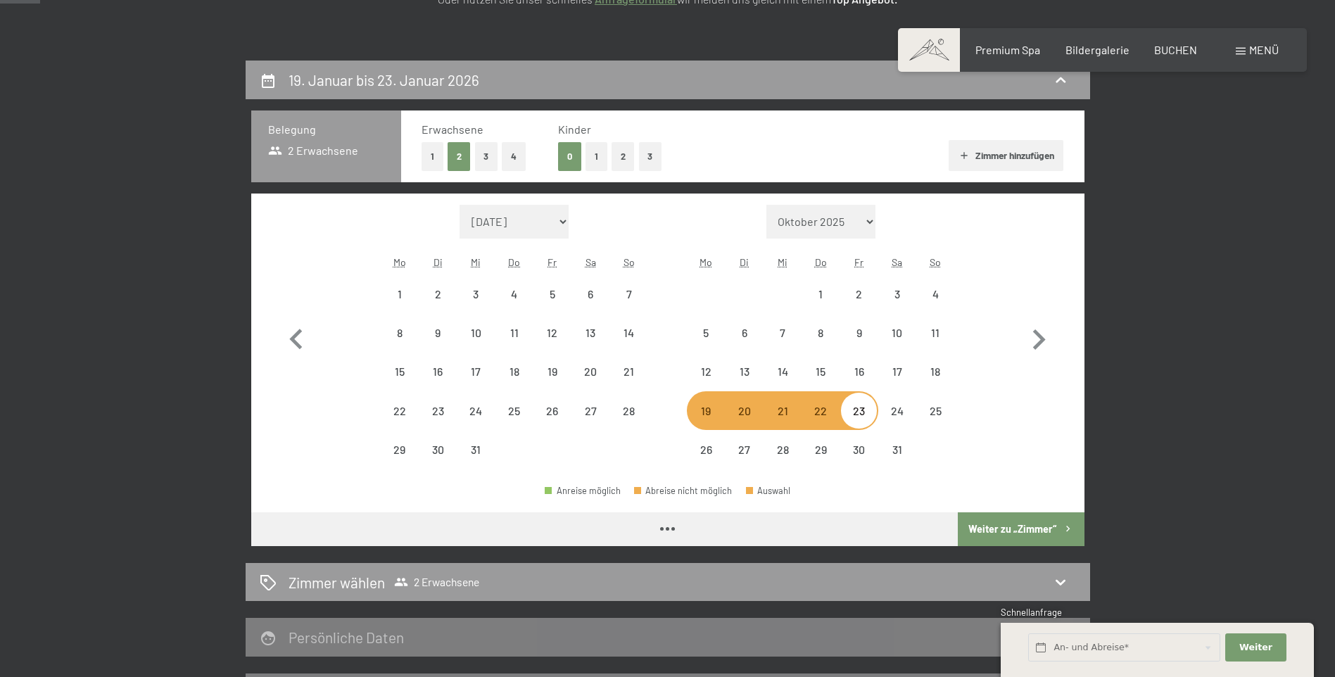
scroll to position [352, 0]
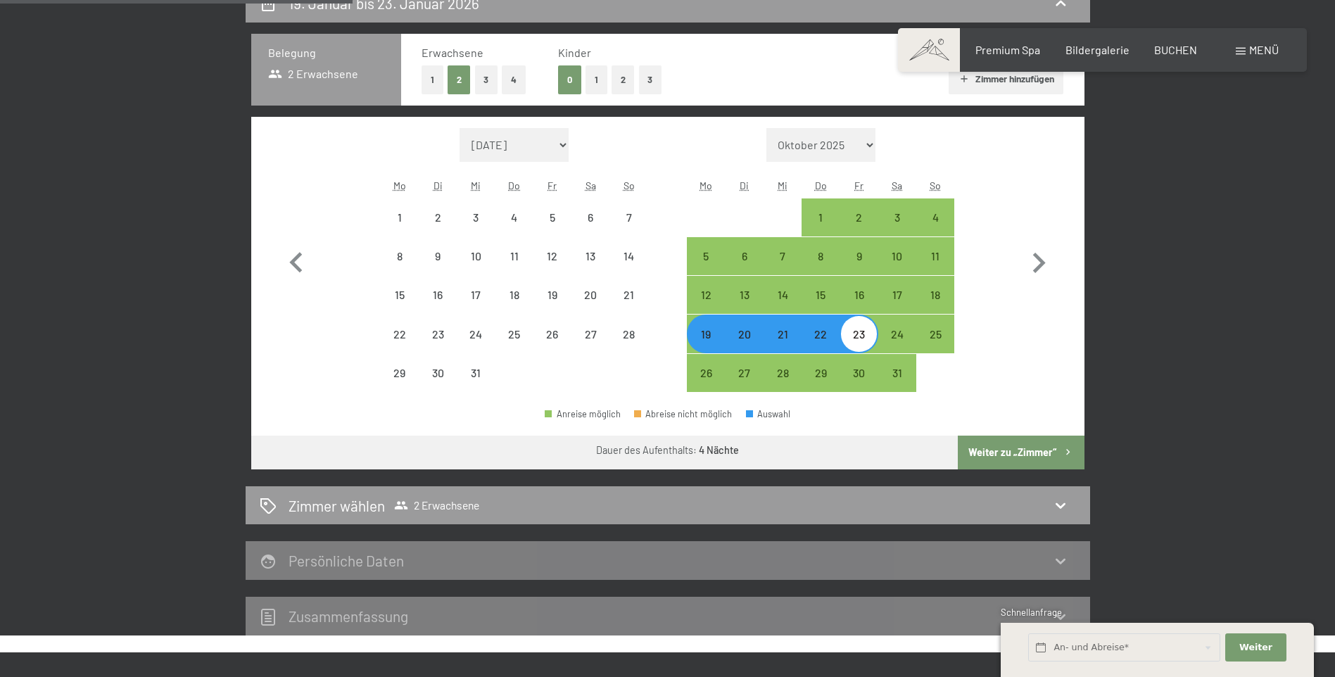
select select "[DATE]"
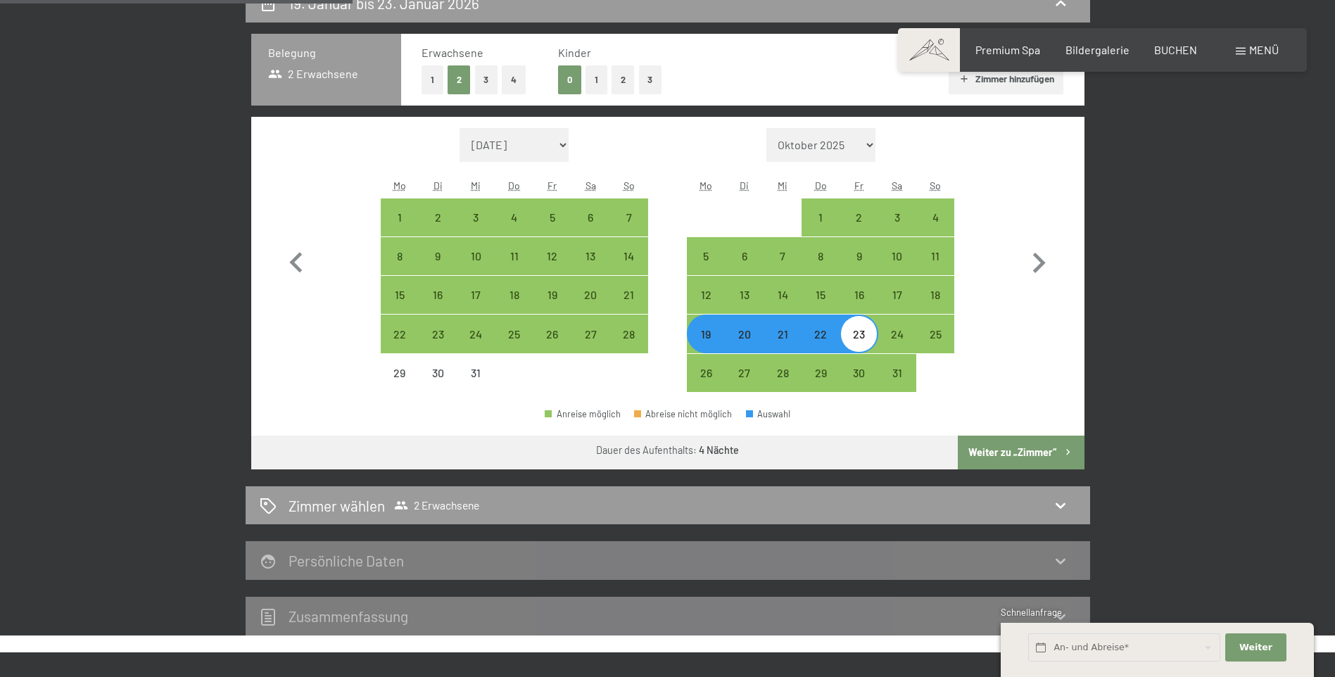
click at [1001, 450] on button "Weiter zu „Zimmer“" at bounding box center [1021, 453] width 126 height 34
select select "[DATE]"
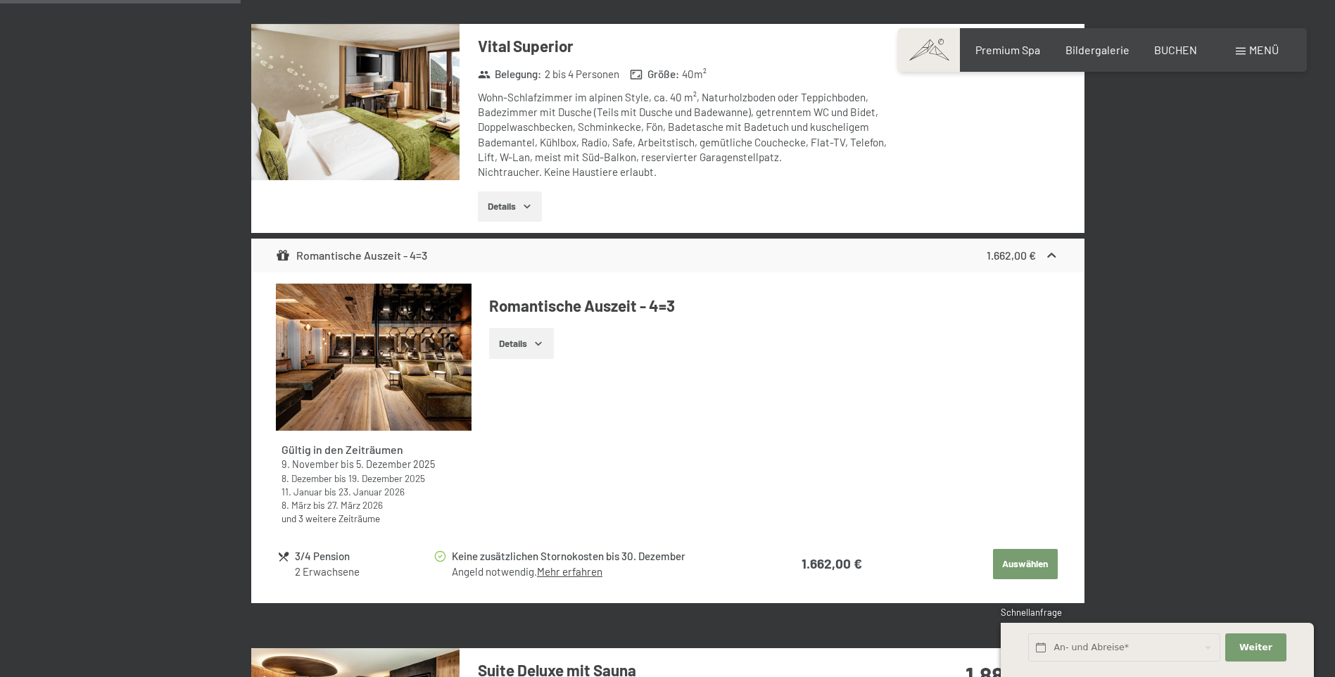
scroll to position [1039, 0]
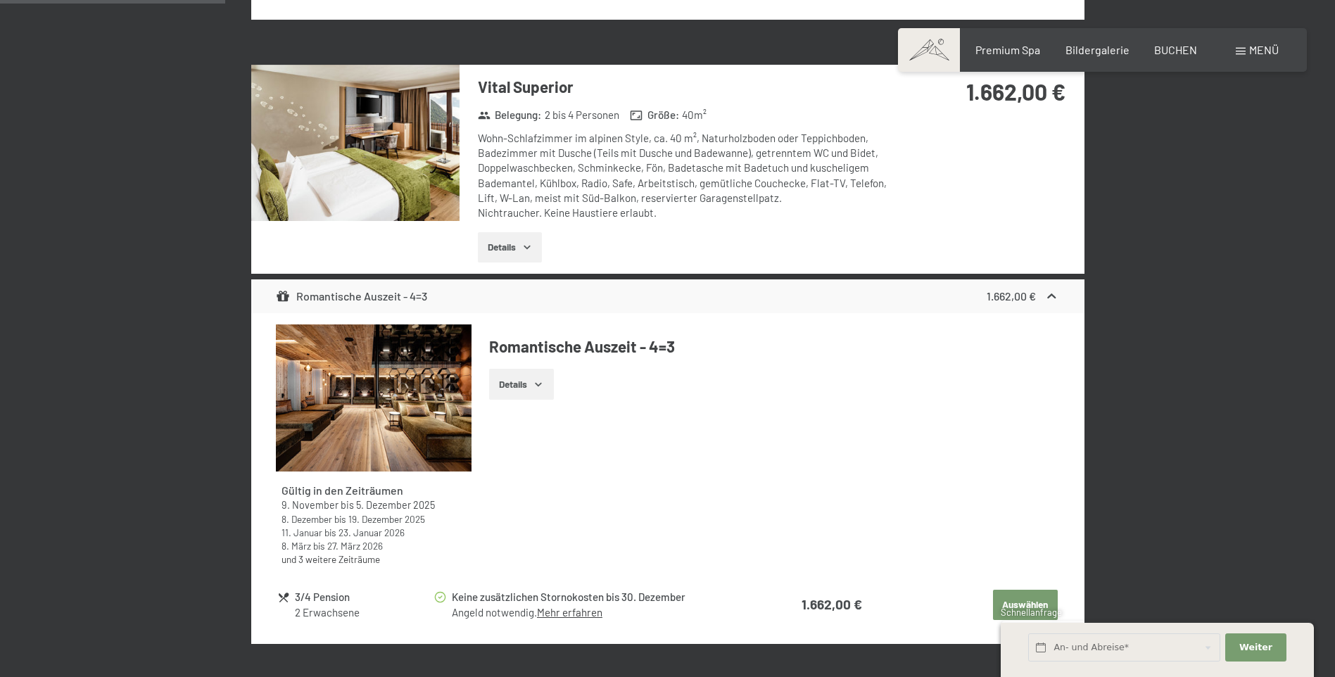
click at [1037, 293] on div "1.662,00 €" at bounding box center [1023, 296] width 72 height 17
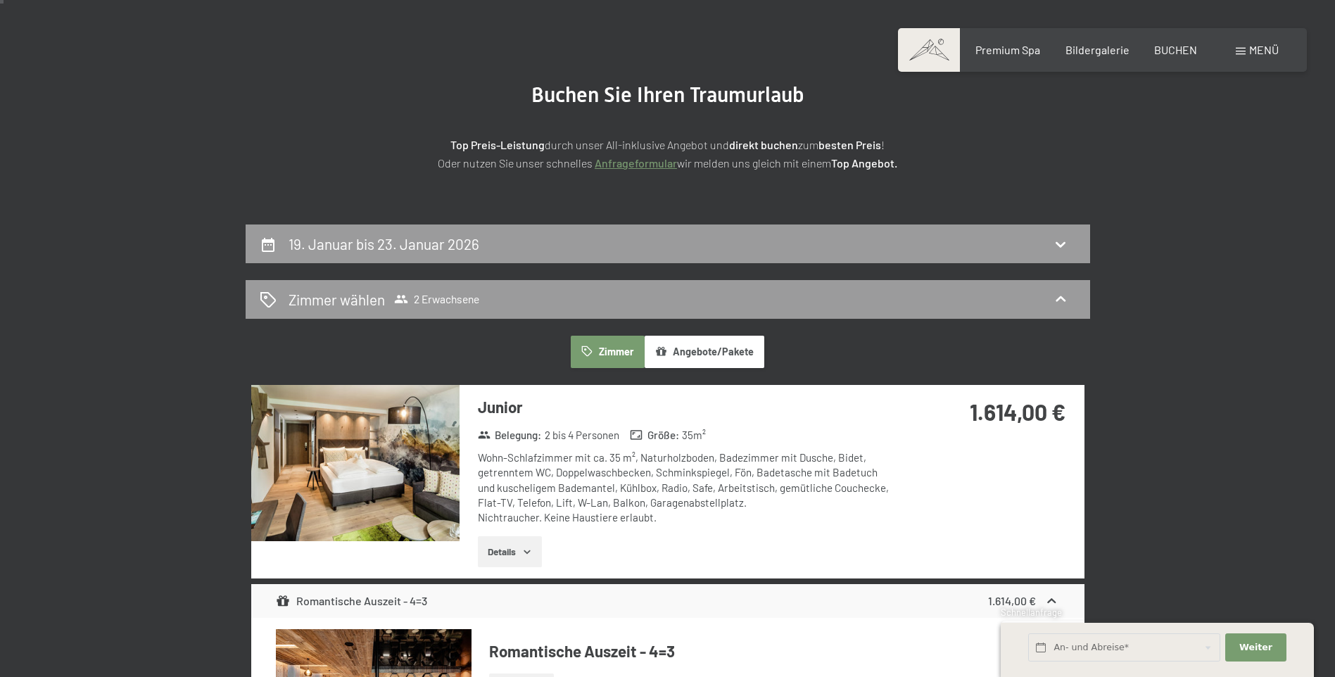
scroll to position [141, 0]
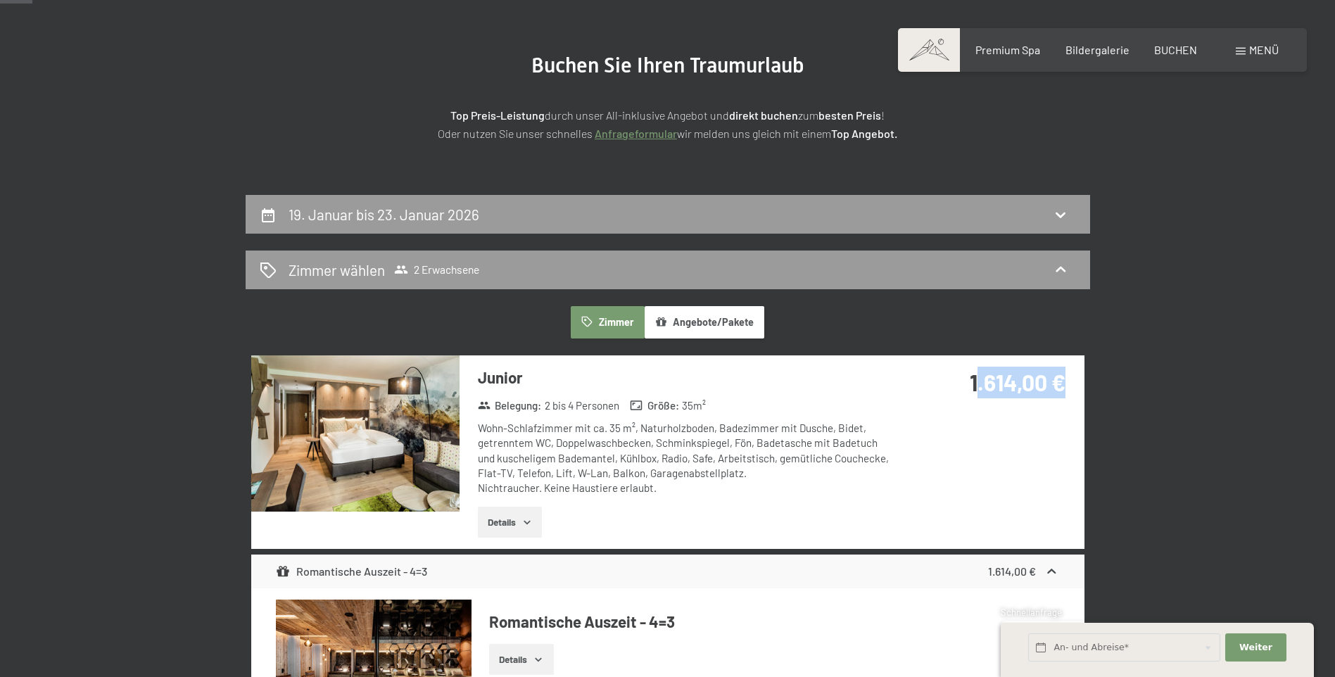
drag, startPoint x: 973, startPoint y: 381, endPoint x: 1076, endPoint y: 382, distance: 103.5
click at [1076, 382] on div "1.614,00 €" at bounding box center [990, 399] width 187 height 88
drag, startPoint x: 1076, startPoint y: 382, endPoint x: 1052, endPoint y: 382, distance: 23.9
click at [1052, 382] on strong "1.614,00 €" at bounding box center [1018, 382] width 96 height 27
drag, startPoint x: 951, startPoint y: 381, endPoint x: 1046, endPoint y: 388, distance: 95.3
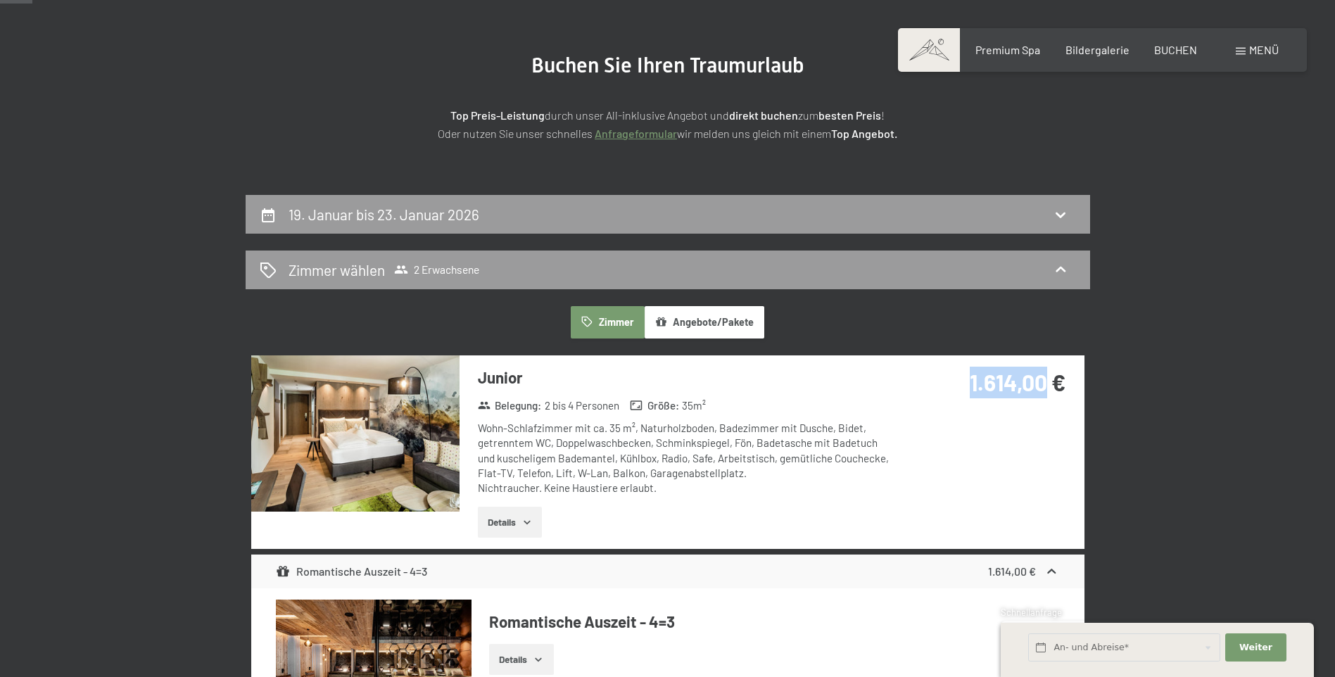
click at [1046, 388] on div "1.614,00 €" at bounding box center [987, 383] width 156 height 32
click at [1046, 388] on strong "1.614,00 €" at bounding box center [1018, 382] width 96 height 27
click at [1056, 273] on icon at bounding box center [1060, 269] width 17 height 17
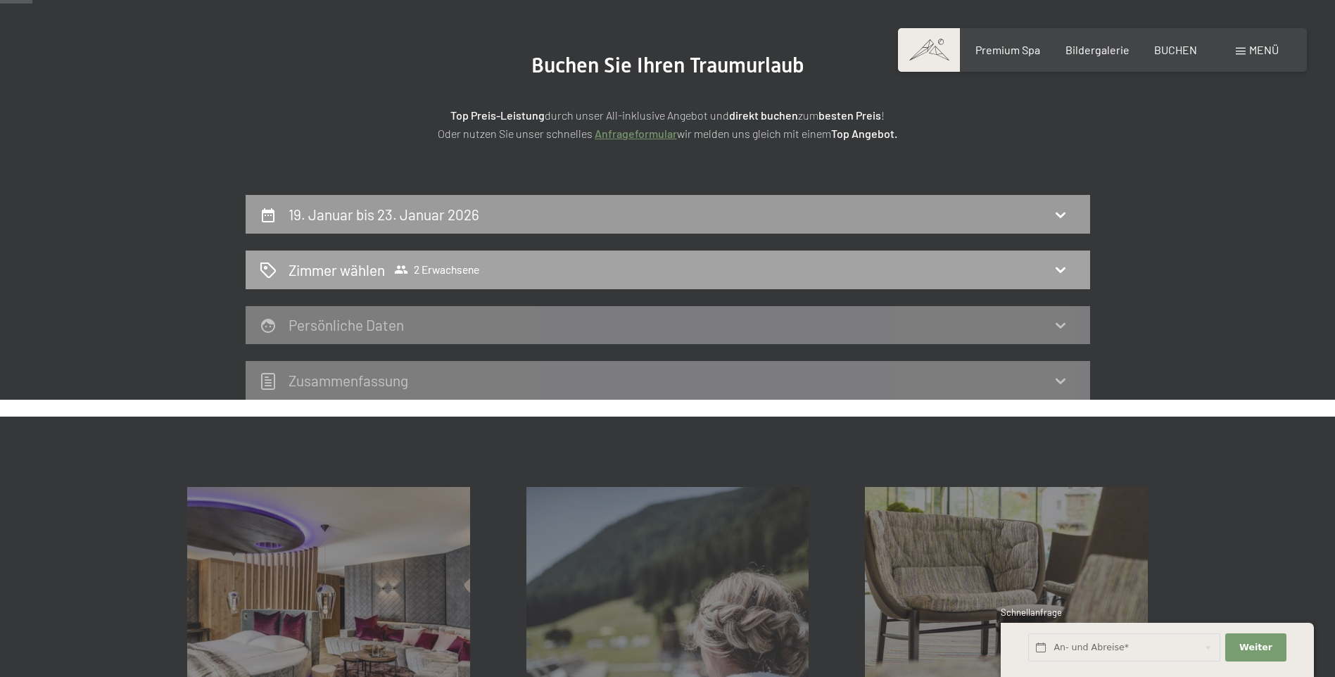
click at [1058, 262] on icon at bounding box center [1060, 269] width 17 height 17
